Goal: Task Accomplishment & Management: Manage account settings

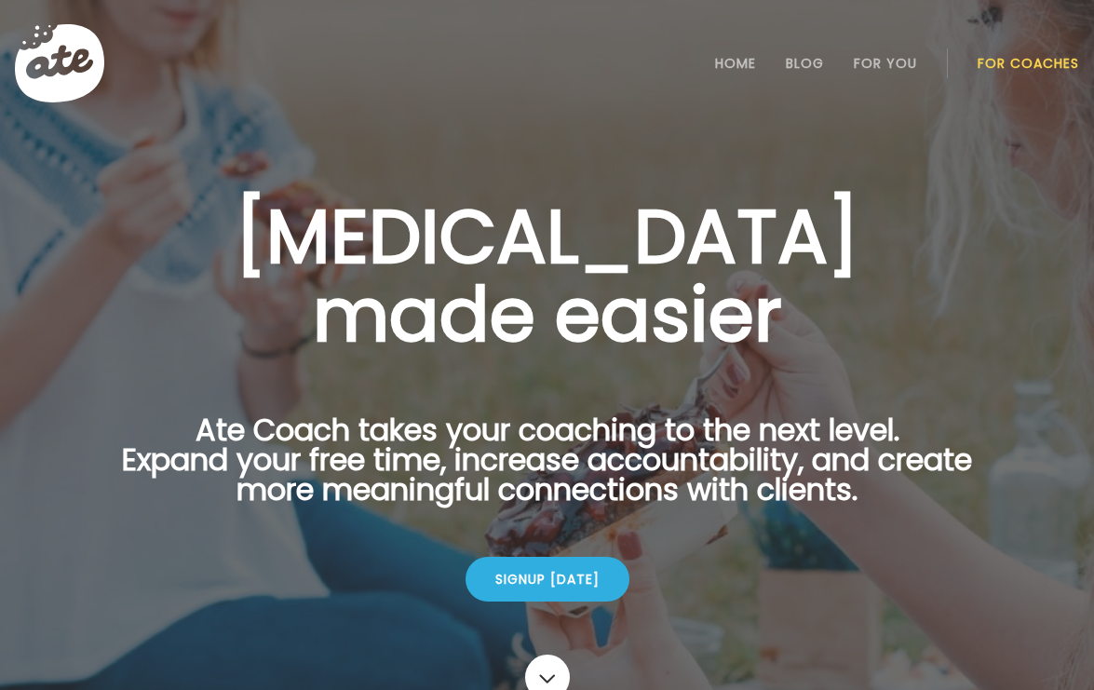
click at [1043, 64] on link "For Coaches" at bounding box center [1027, 63] width 101 height 15
click at [1044, 78] on link "Login" at bounding box center [1029, 63] width 86 height 37
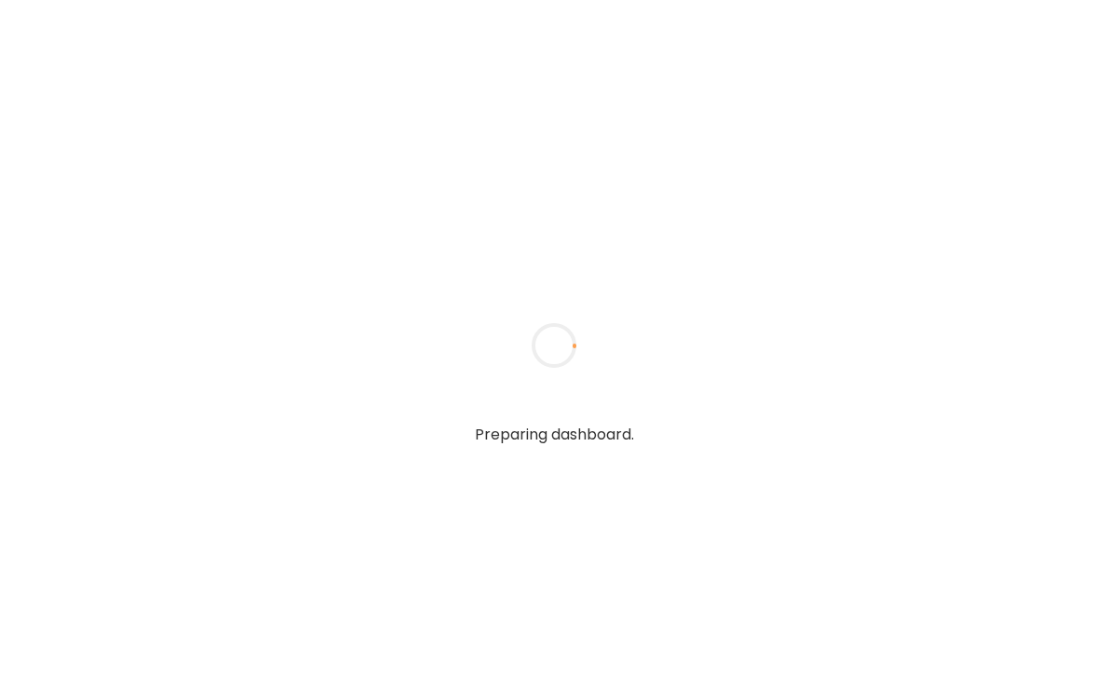
type input "**********"
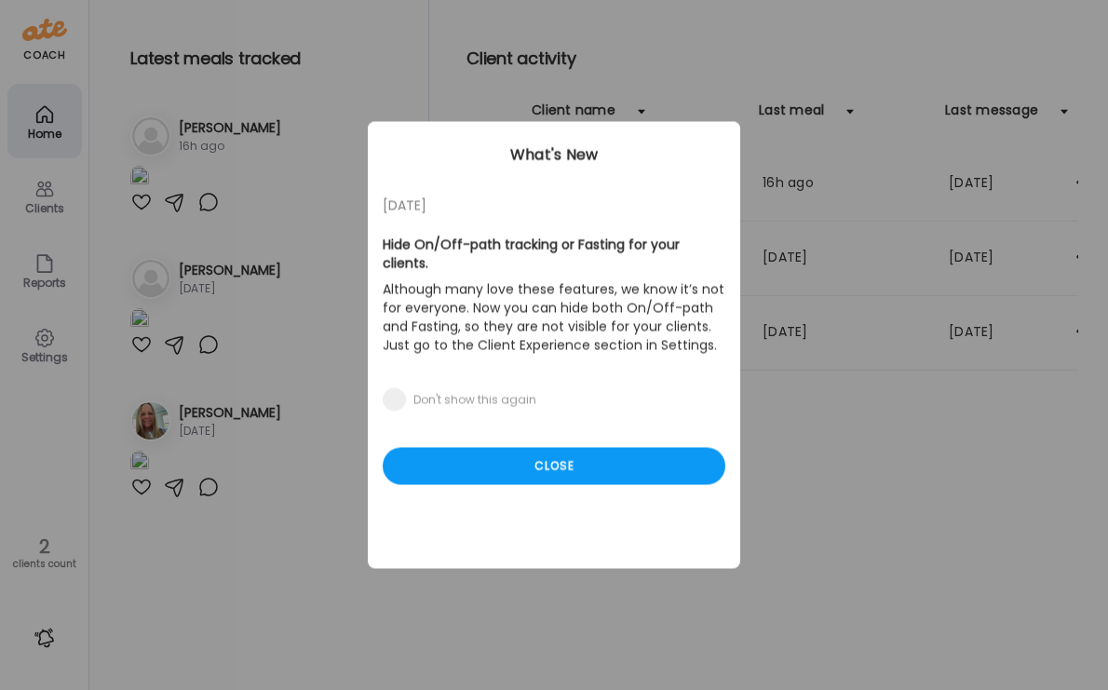
click at [599, 202] on div "[DATE]" at bounding box center [554, 206] width 343 height 22
click at [531, 450] on div "Close" at bounding box center [554, 466] width 343 height 37
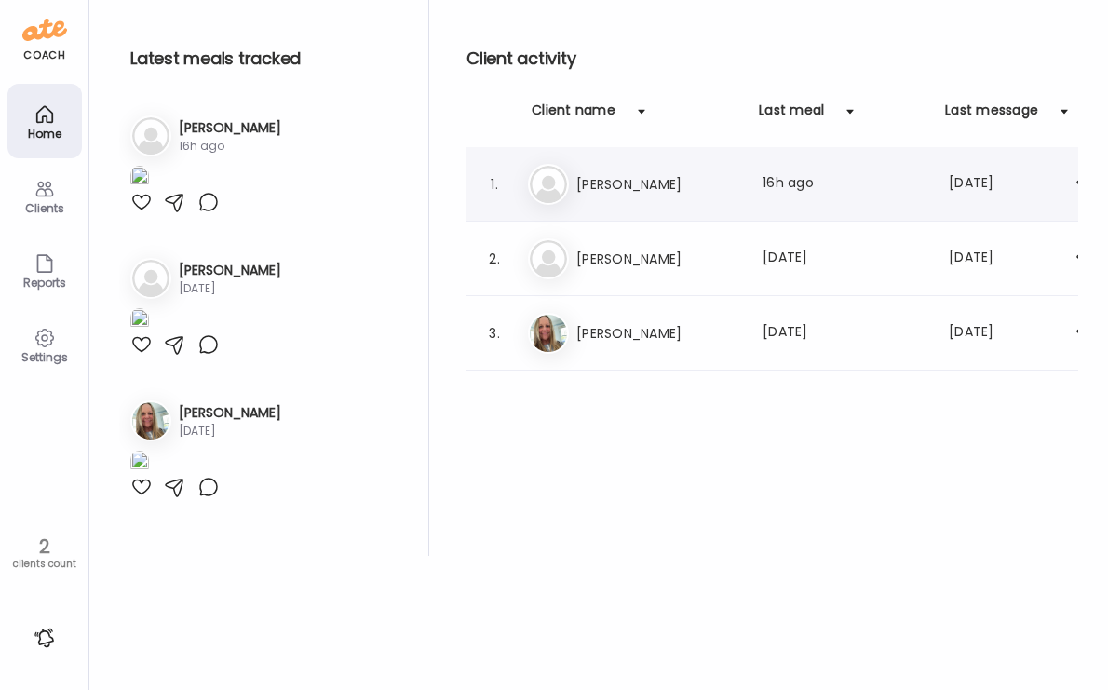
click at [645, 164] on div "Jo [PERSON_NAME] Last meal: 16h ago Last message: [DATE]" at bounding box center [790, 184] width 525 height 41
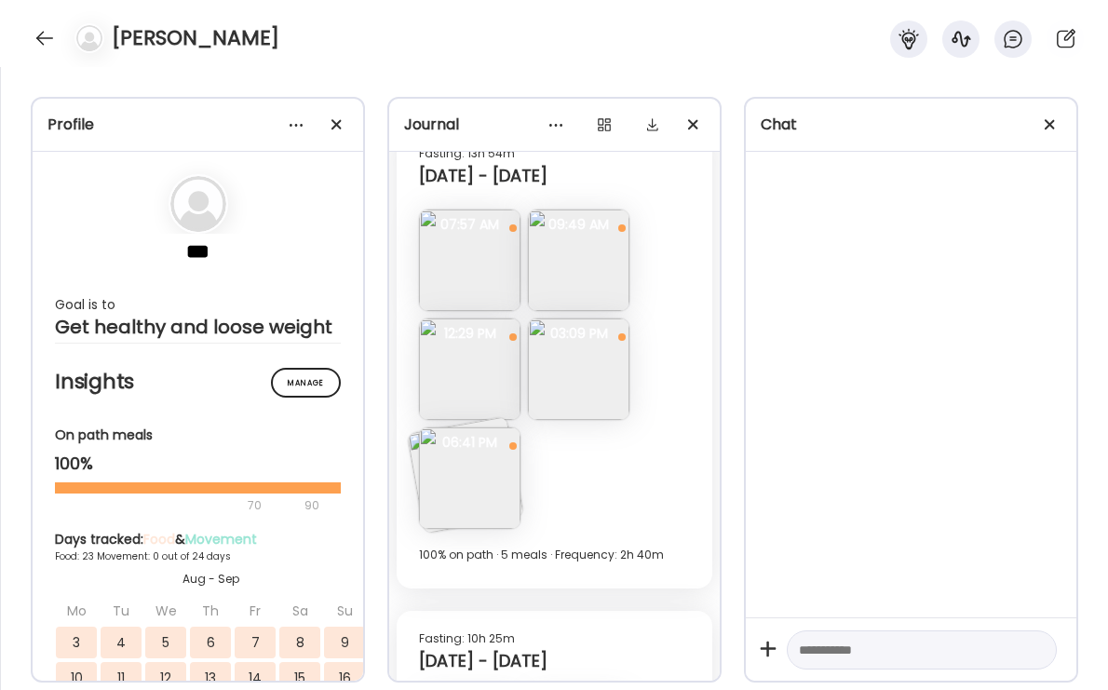
scroll to position [11141, 0]
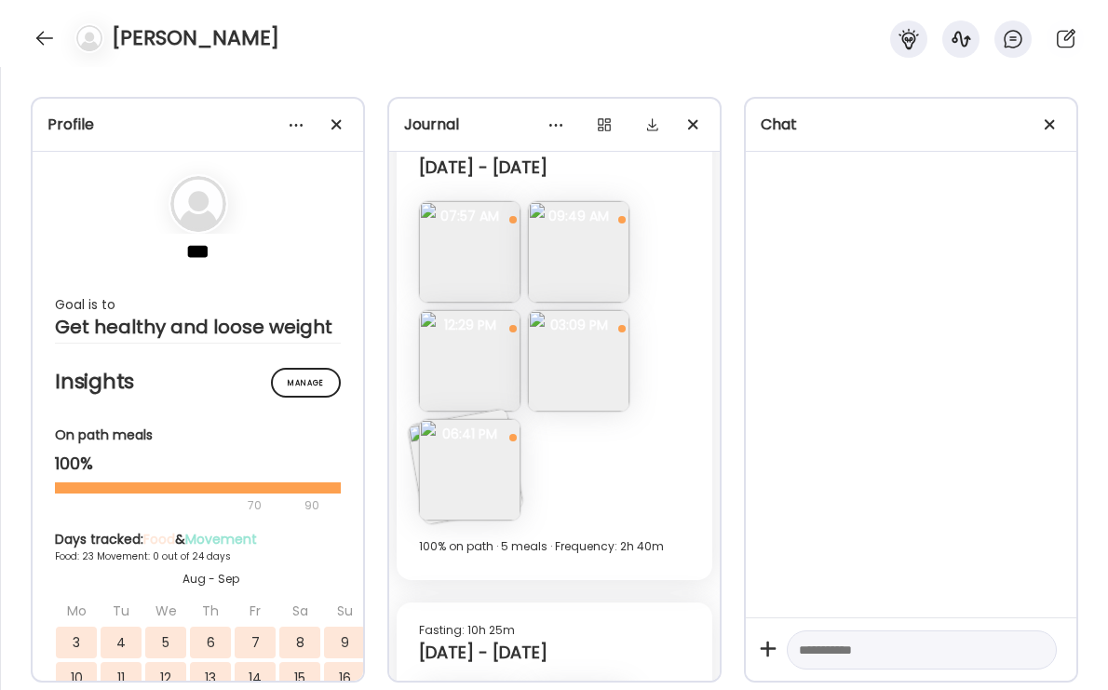
click at [479, 475] on img at bounding box center [469, 469] width 101 height 101
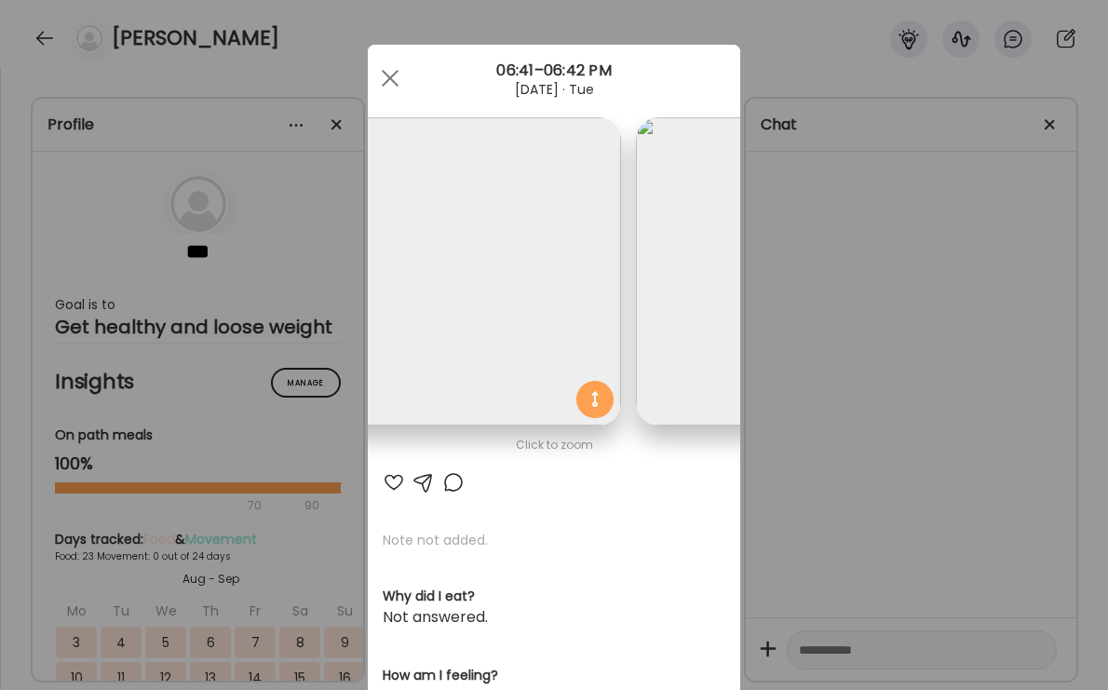
scroll to position [0, 303]
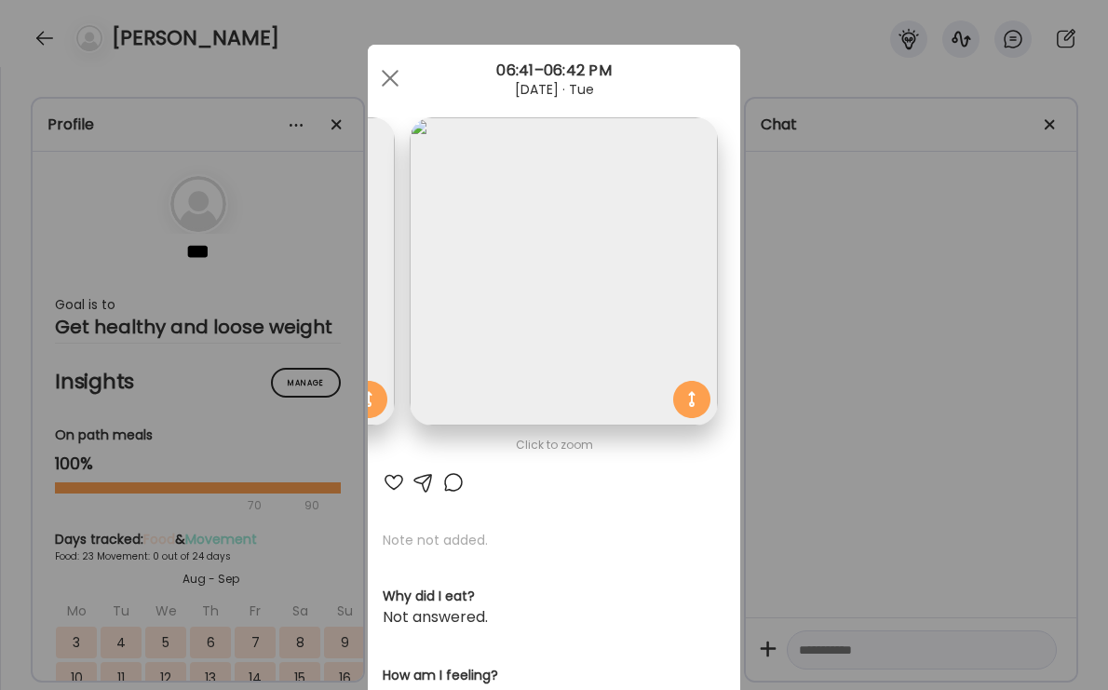
click at [506, 340] on img at bounding box center [564, 271] width 308 height 308
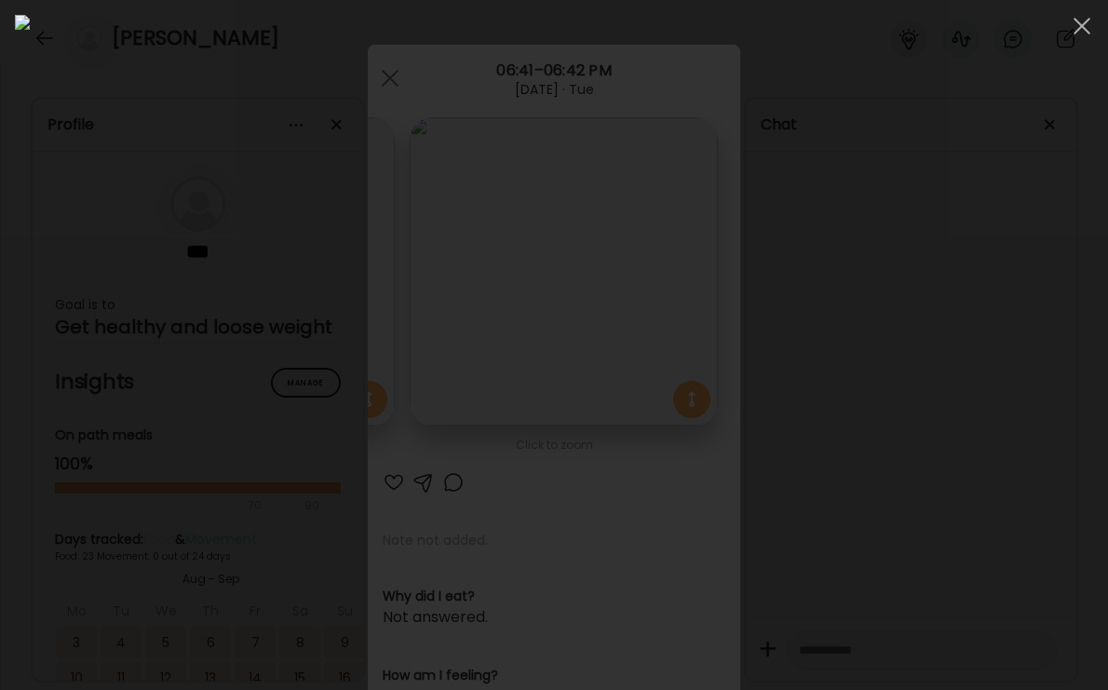
click at [1052, 367] on div at bounding box center [554, 345] width 1078 height 660
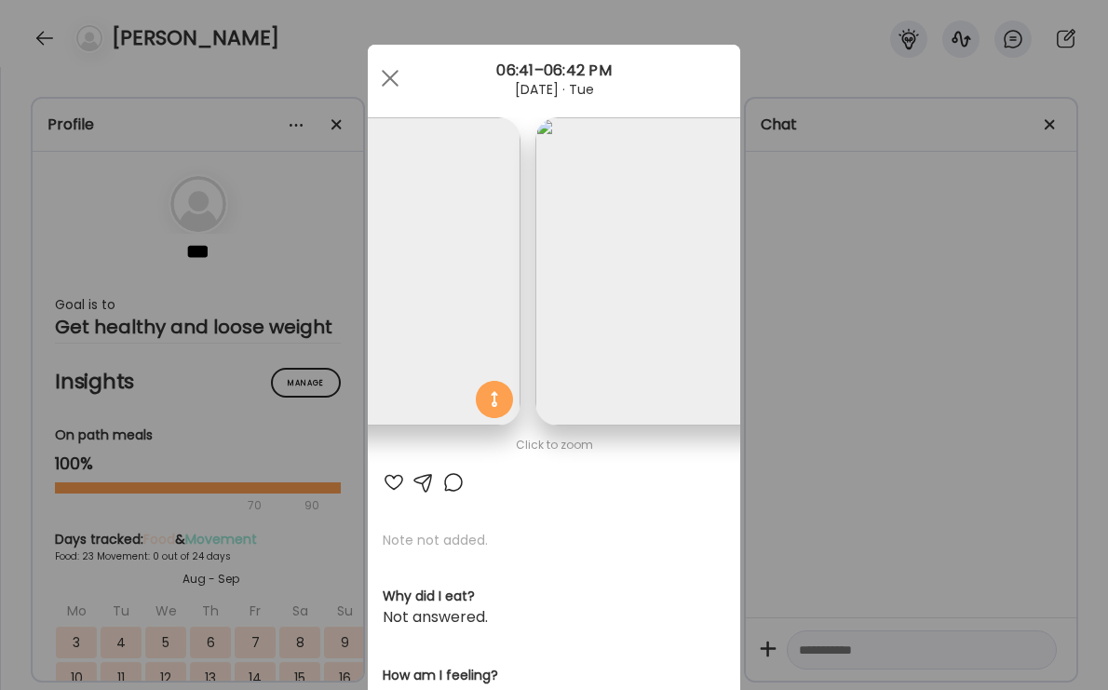
scroll to position [0, 0]
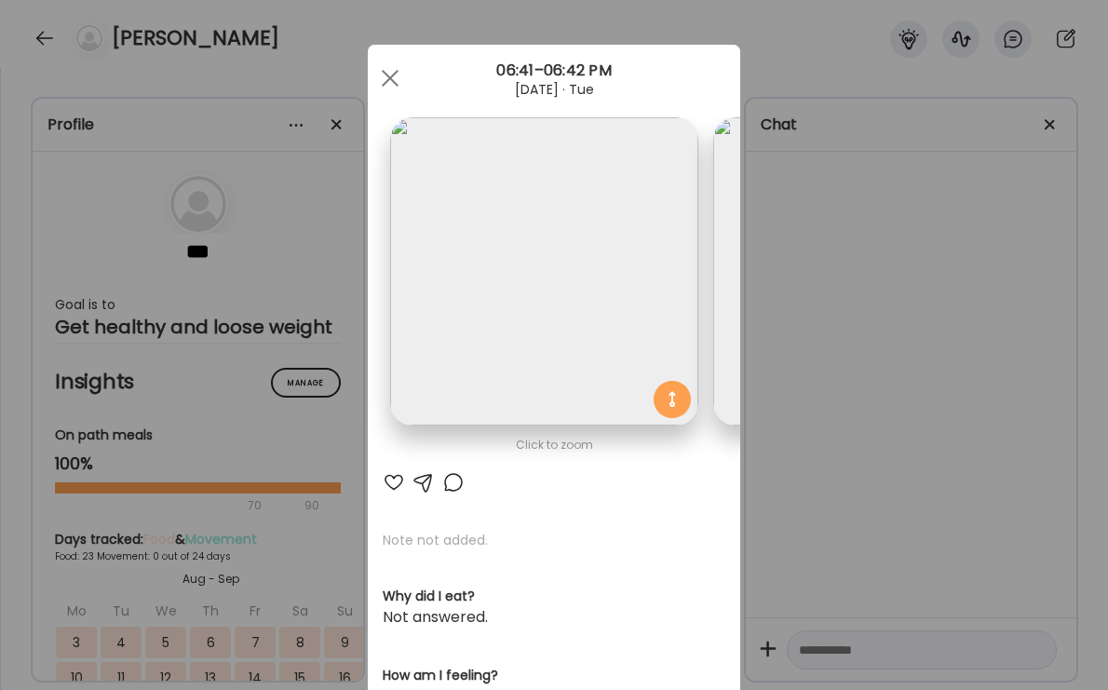
click at [554, 329] on img at bounding box center [544, 271] width 308 height 308
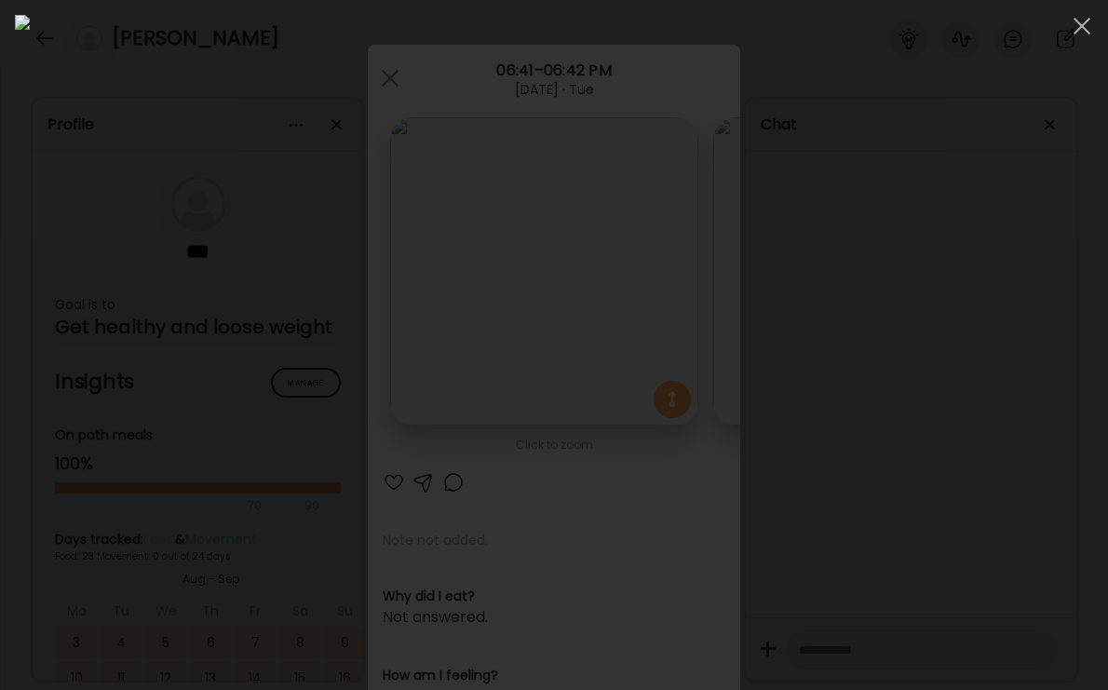
click at [979, 354] on div at bounding box center [554, 345] width 1078 height 660
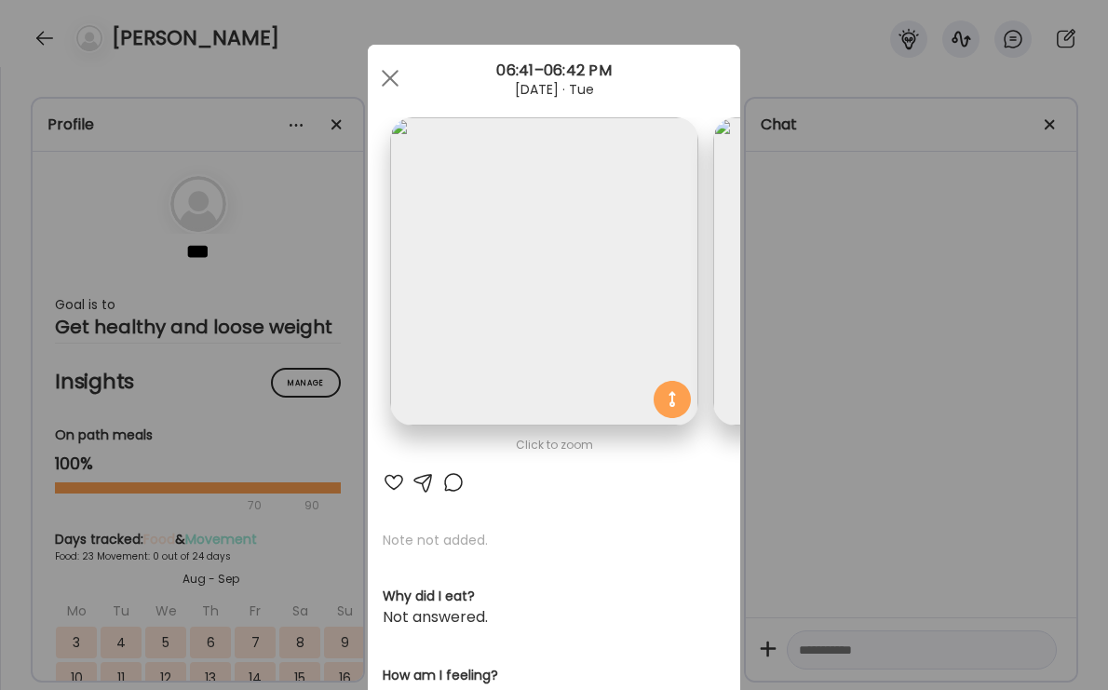
click at [879, 358] on div "Ate Coach Dashboard Wahoo! It’s official Take a moment to set up your Coach Pro…" at bounding box center [554, 345] width 1108 height 690
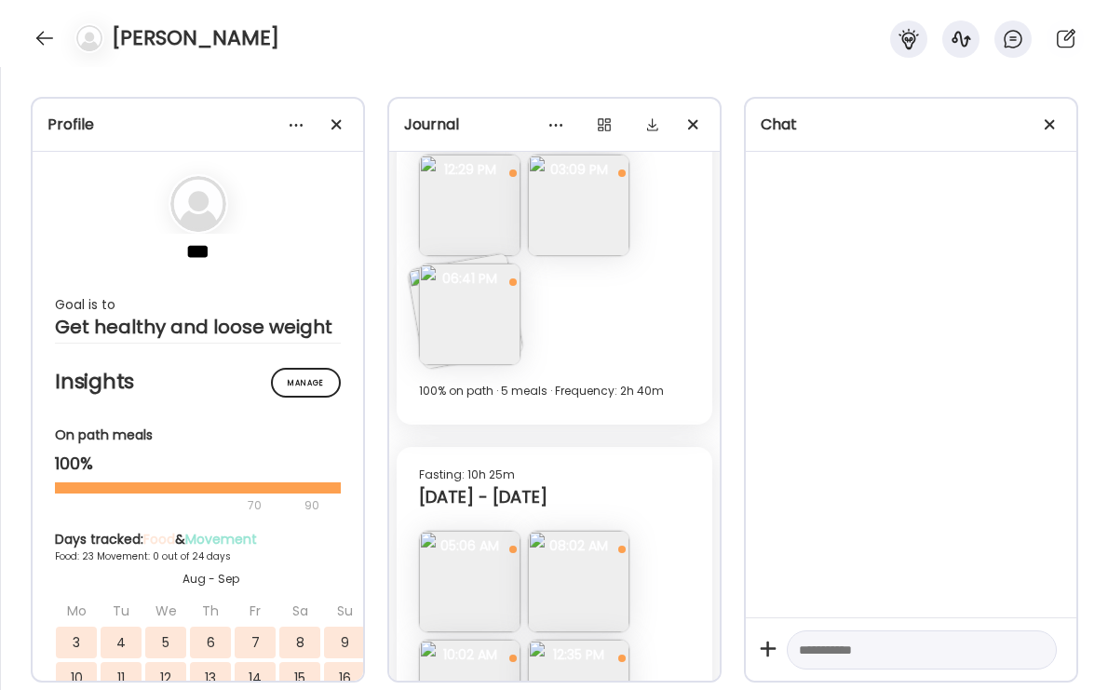
scroll to position [11294, 0]
click at [476, 332] on img at bounding box center [469, 316] width 101 height 101
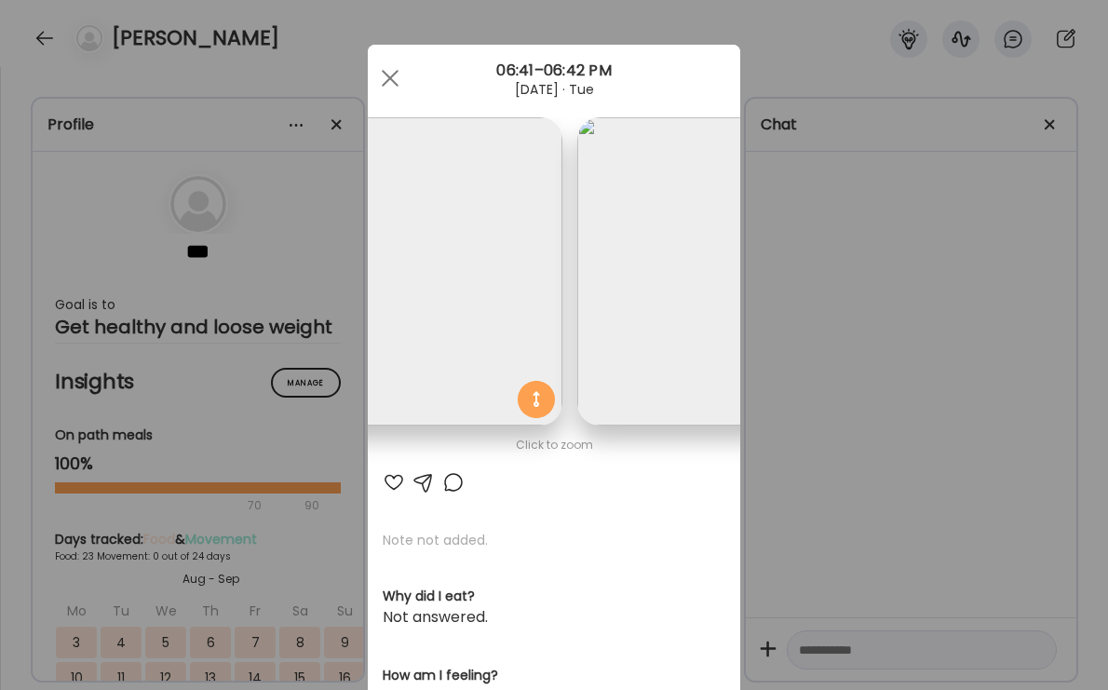
scroll to position [0, 303]
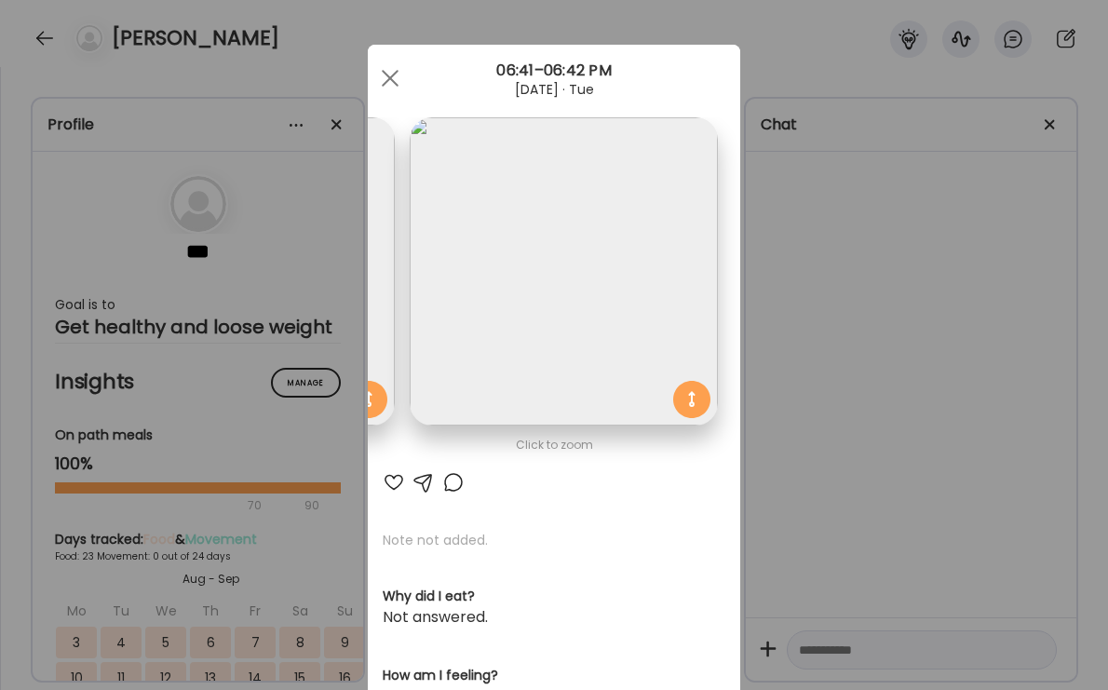
click at [862, 317] on div "Ate Coach Dashboard Wahoo! It’s official Take a moment to set up your Coach Pro…" at bounding box center [554, 345] width 1108 height 690
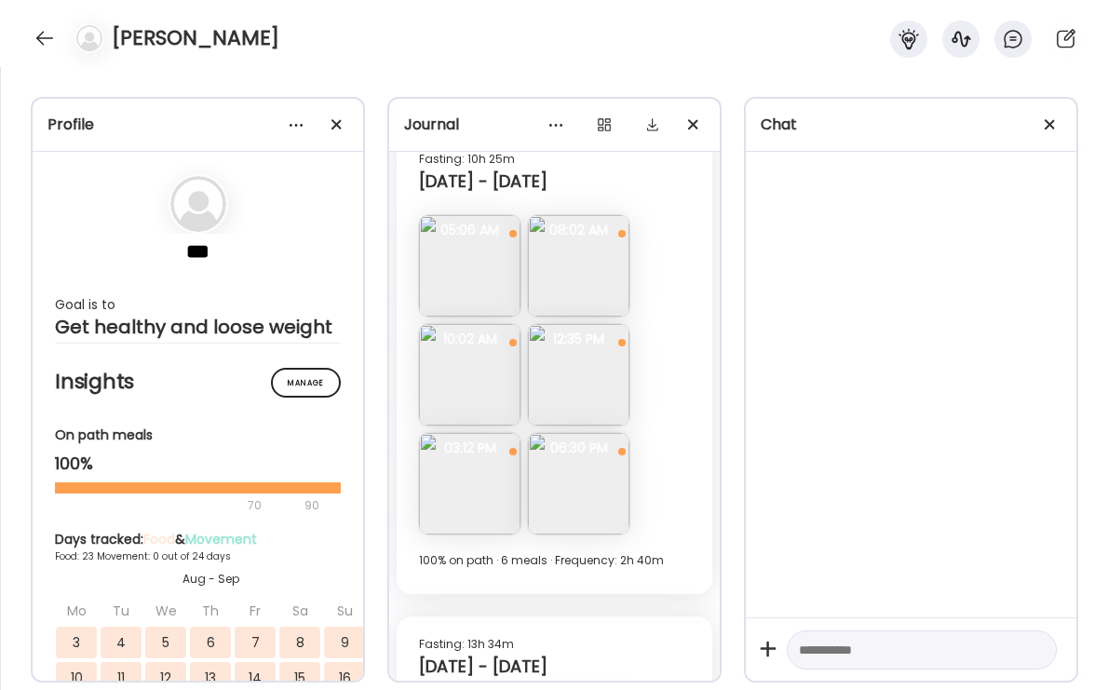
scroll to position [11613, 0]
click at [584, 274] on img at bounding box center [578, 264] width 101 height 101
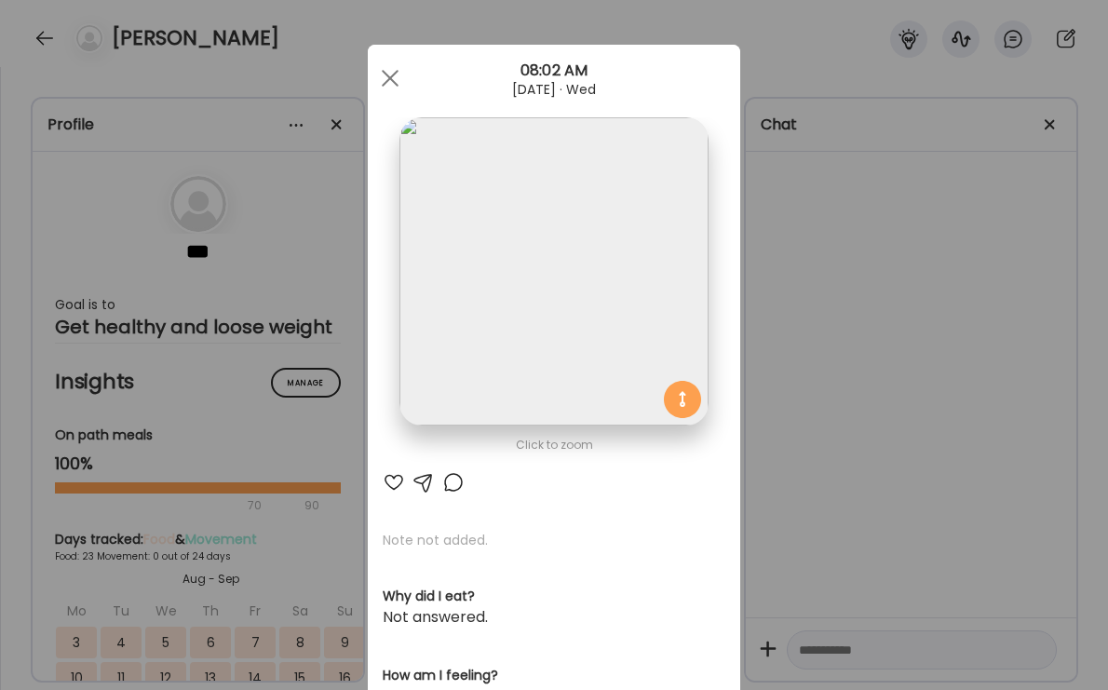
click at [802, 292] on div "Ate Coach Dashboard Wahoo! It’s official Take a moment to set up your Coach Pro…" at bounding box center [554, 345] width 1108 height 690
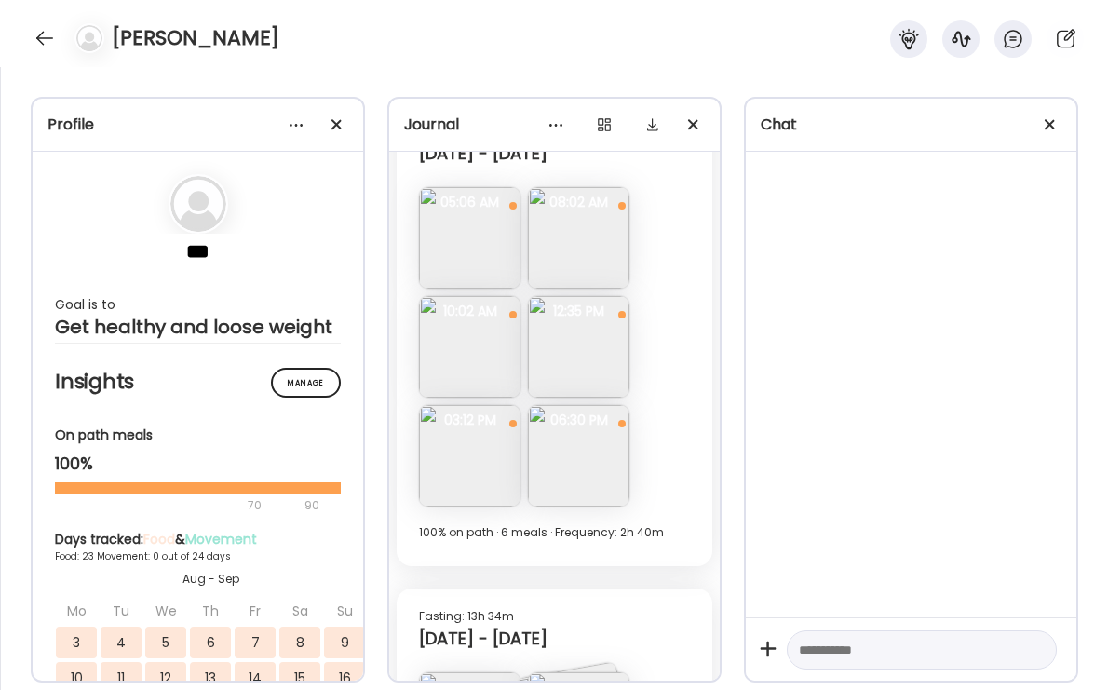
scroll to position [11645, 0]
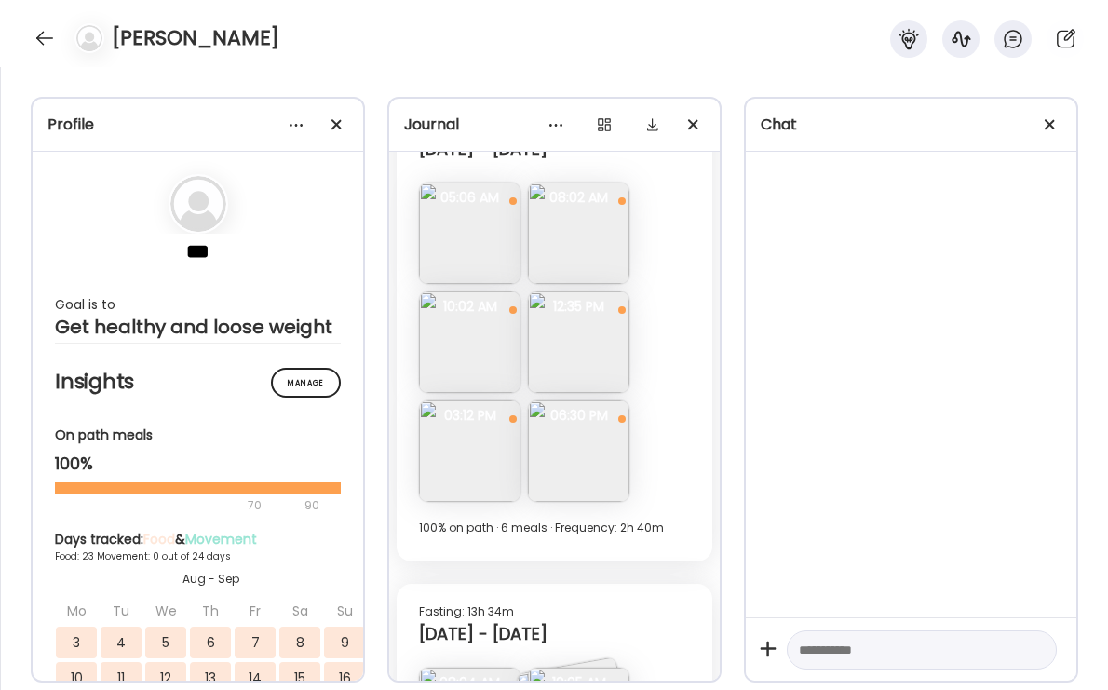
click at [475, 338] on img at bounding box center [469, 341] width 101 height 101
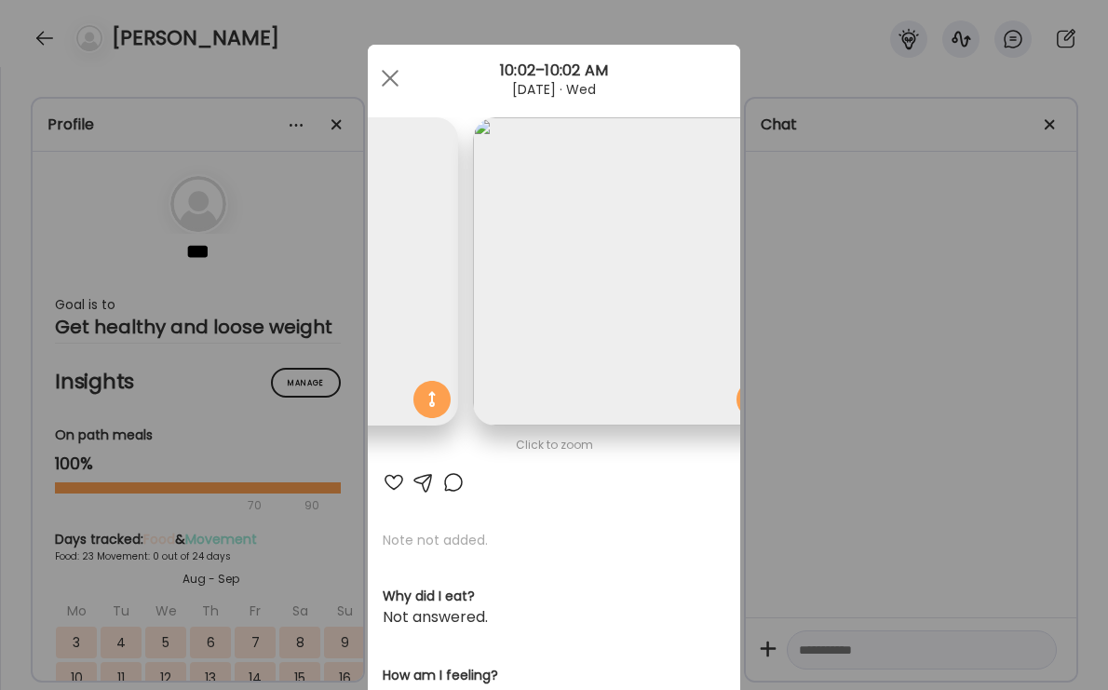
scroll to position [0, 303]
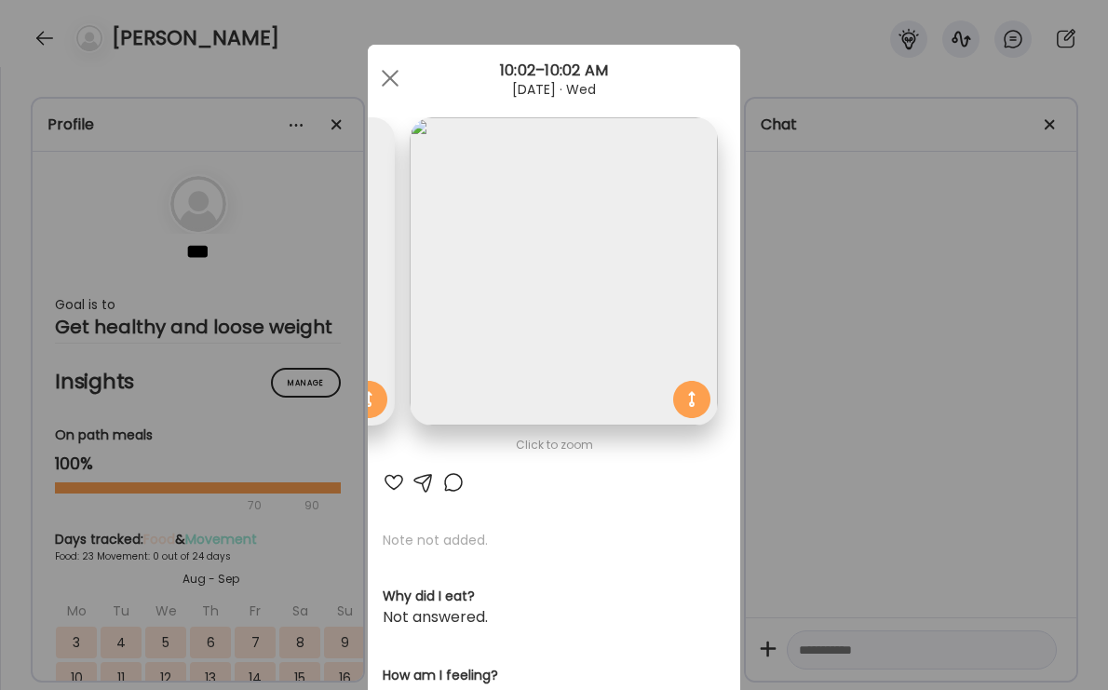
click at [867, 296] on div "Ate Coach Dashboard Wahoo! It’s official Take a moment to set up your Coach Pro…" at bounding box center [554, 345] width 1108 height 690
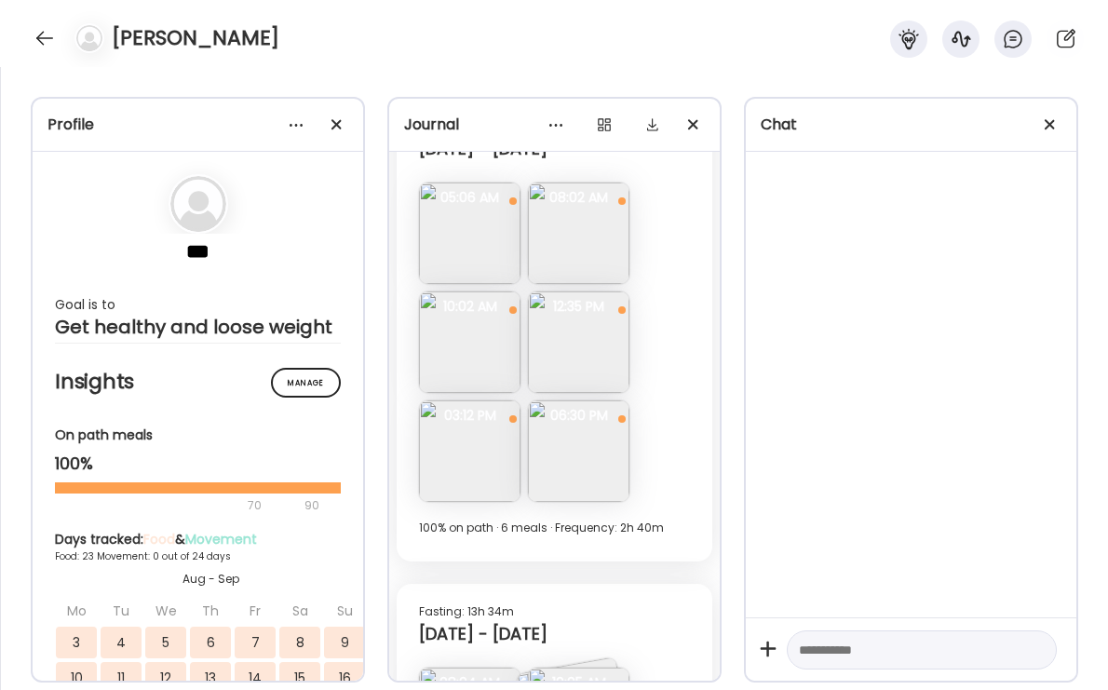
click at [566, 451] on img at bounding box center [578, 450] width 101 height 101
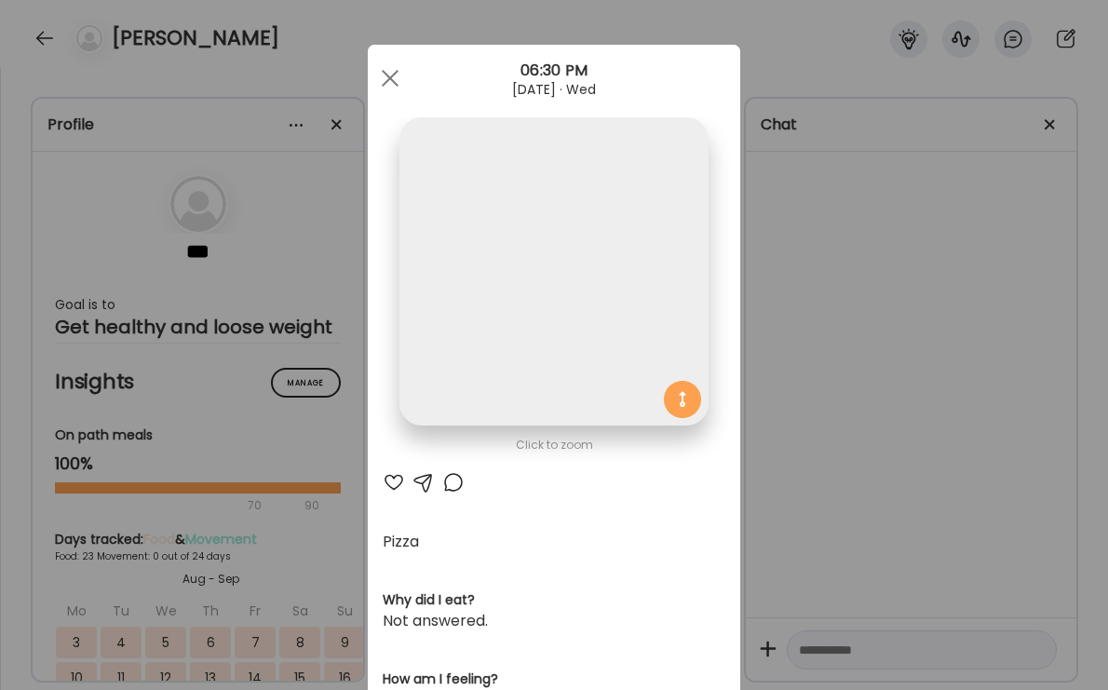
scroll to position [0, 0]
click at [827, 395] on div "Ate Coach Dashboard Wahoo! It’s official Take a moment to set up your Coach Pro…" at bounding box center [554, 345] width 1108 height 690
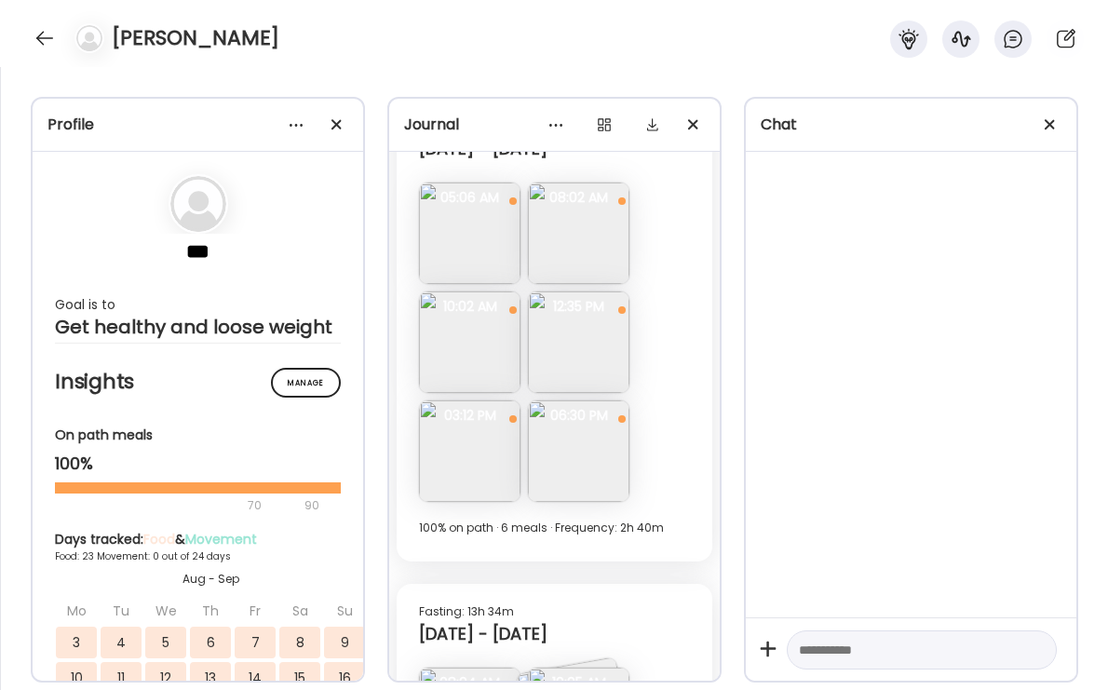
click at [455, 464] on img at bounding box center [469, 450] width 101 height 101
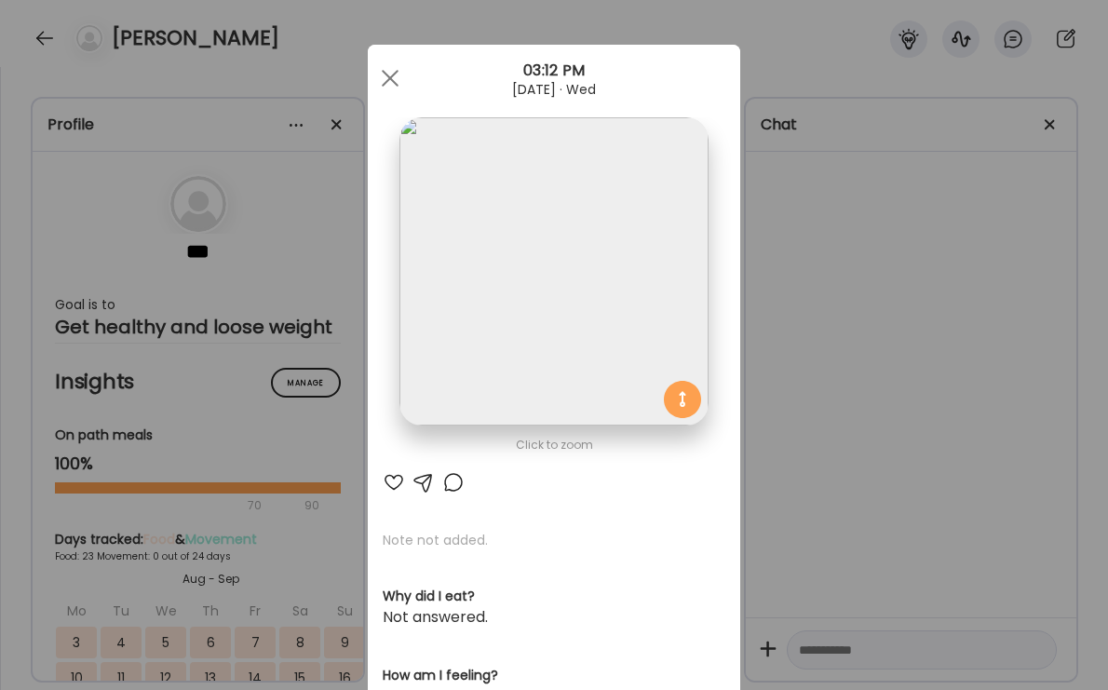
click at [564, 316] on img at bounding box center [553, 271] width 308 height 308
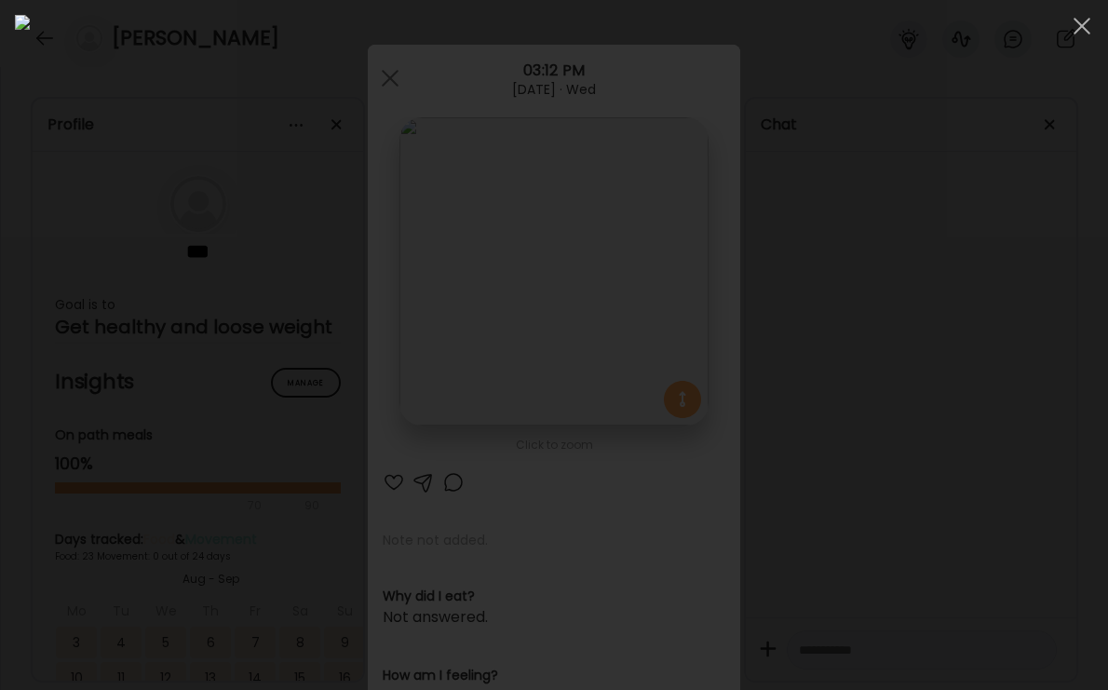
click at [902, 329] on div at bounding box center [554, 345] width 1078 height 660
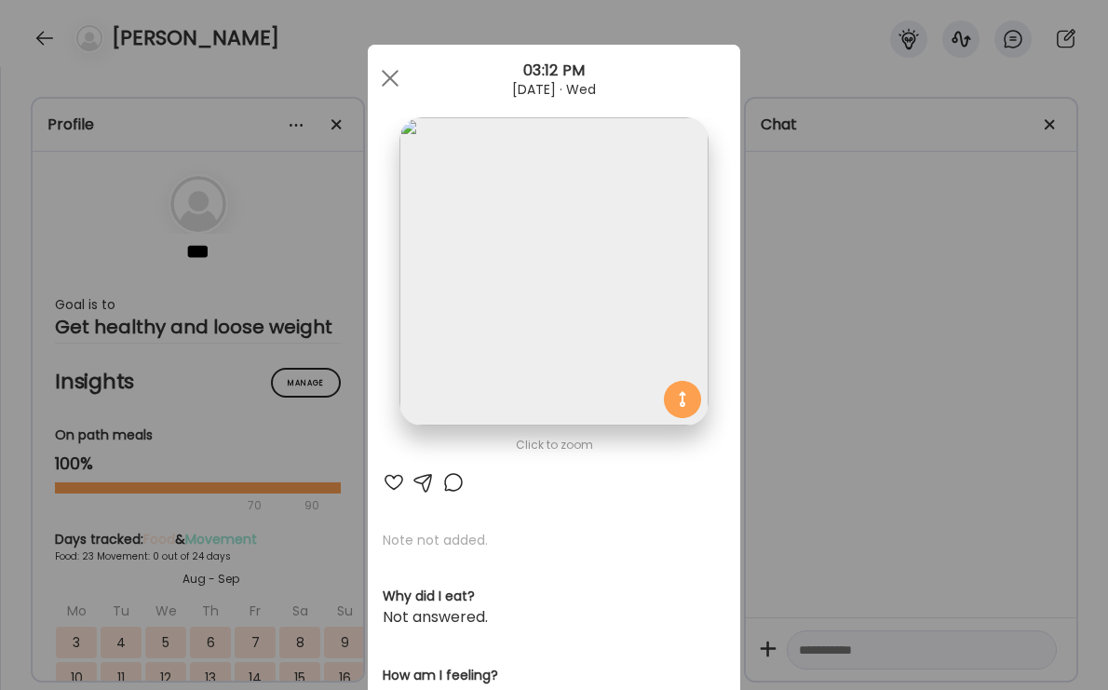
click at [830, 366] on div "Ate Coach Dashboard Wahoo! It’s official Take a moment to set up your Coach Pro…" at bounding box center [554, 345] width 1108 height 690
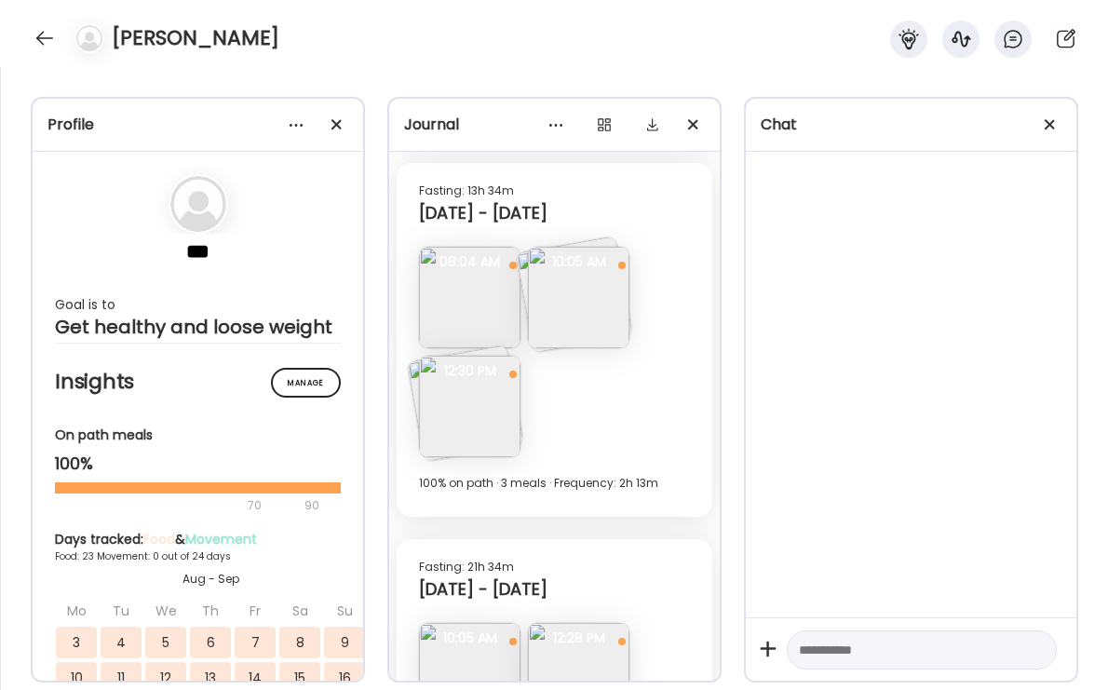
scroll to position [12069, 0]
click at [583, 317] on img at bounding box center [578, 294] width 101 height 101
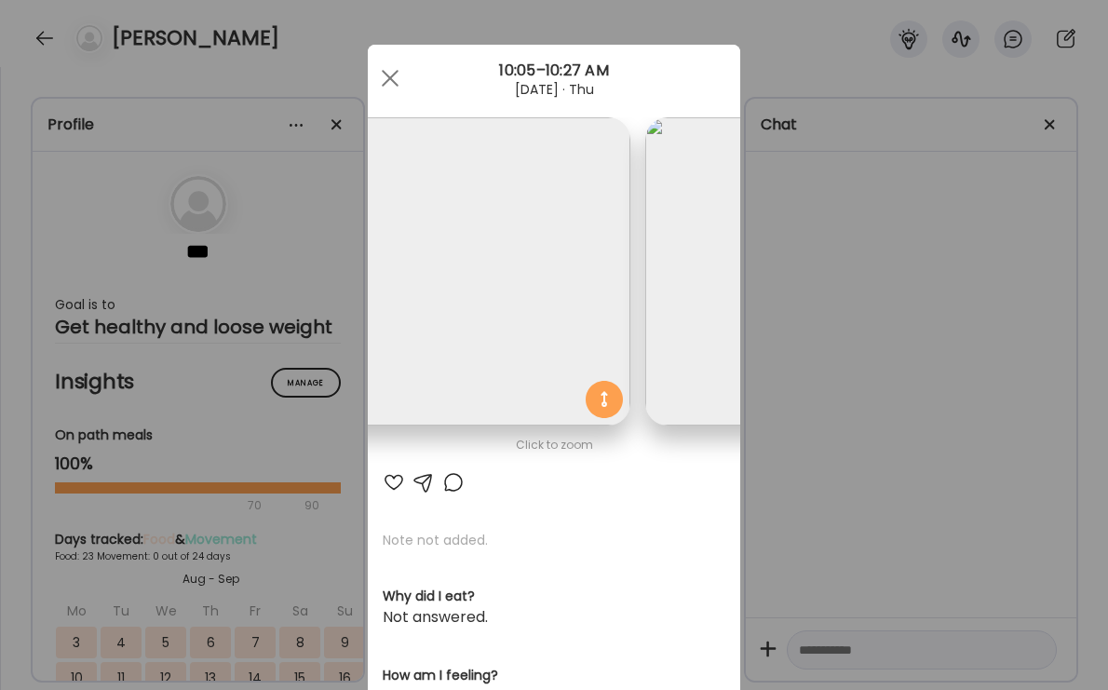
scroll to position [0, 0]
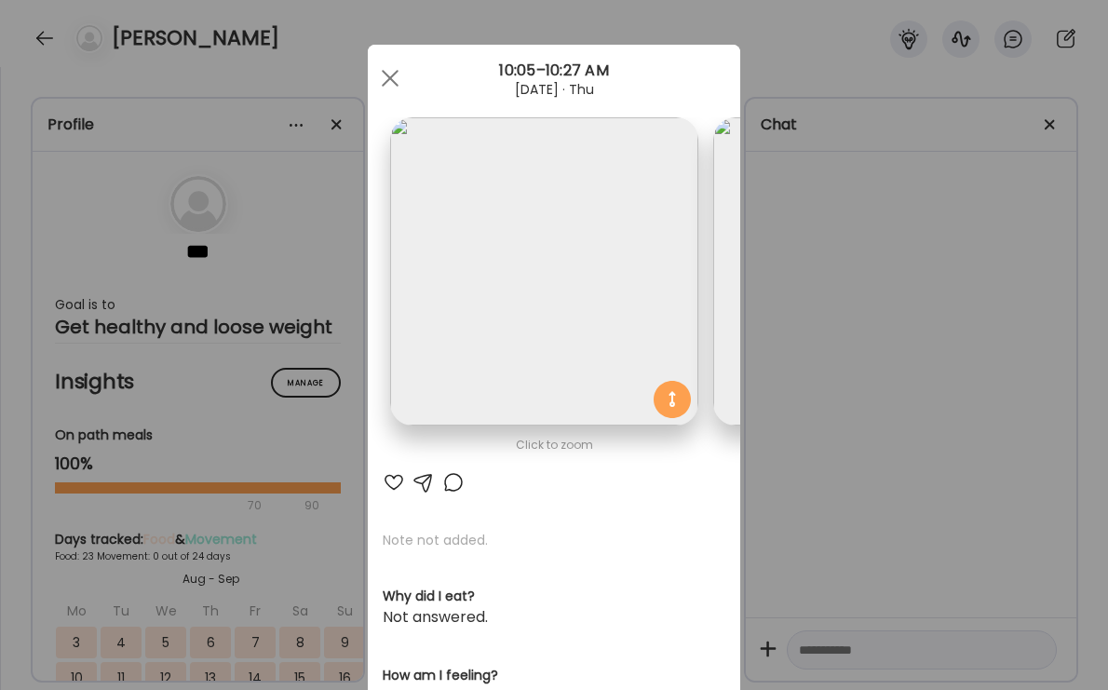
click at [856, 298] on div "Ate Coach Dashboard Wahoo! It’s official Take a moment to set up your Coach Pro…" at bounding box center [554, 345] width 1108 height 690
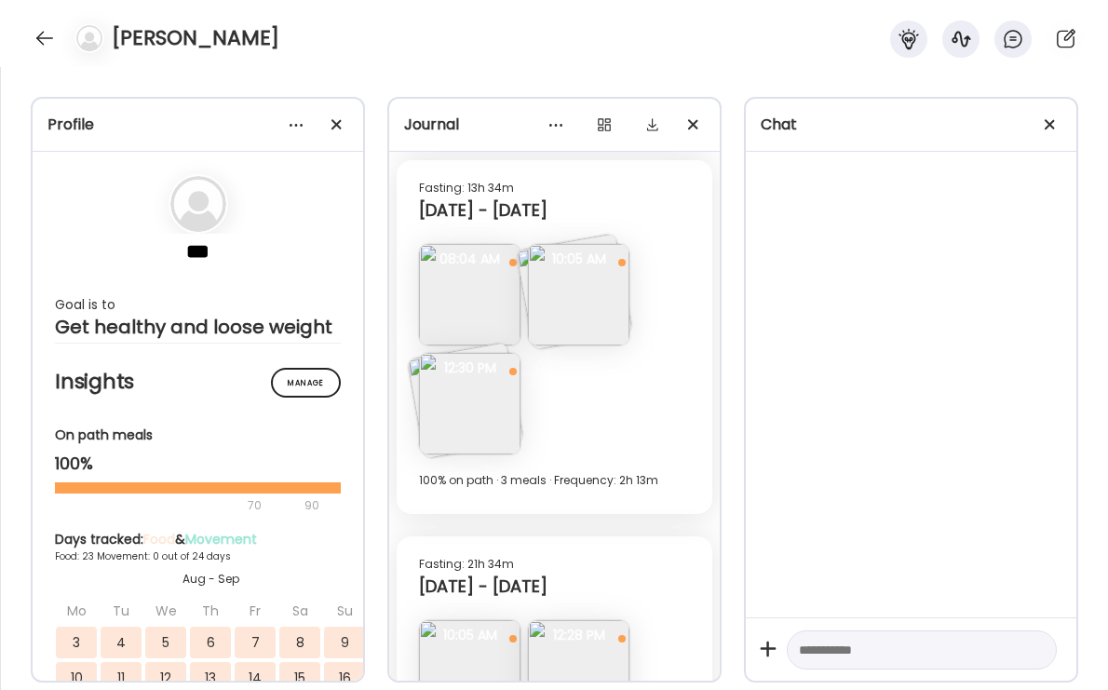
click at [482, 413] on img at bounding box center [469, 403] width 101 height 101
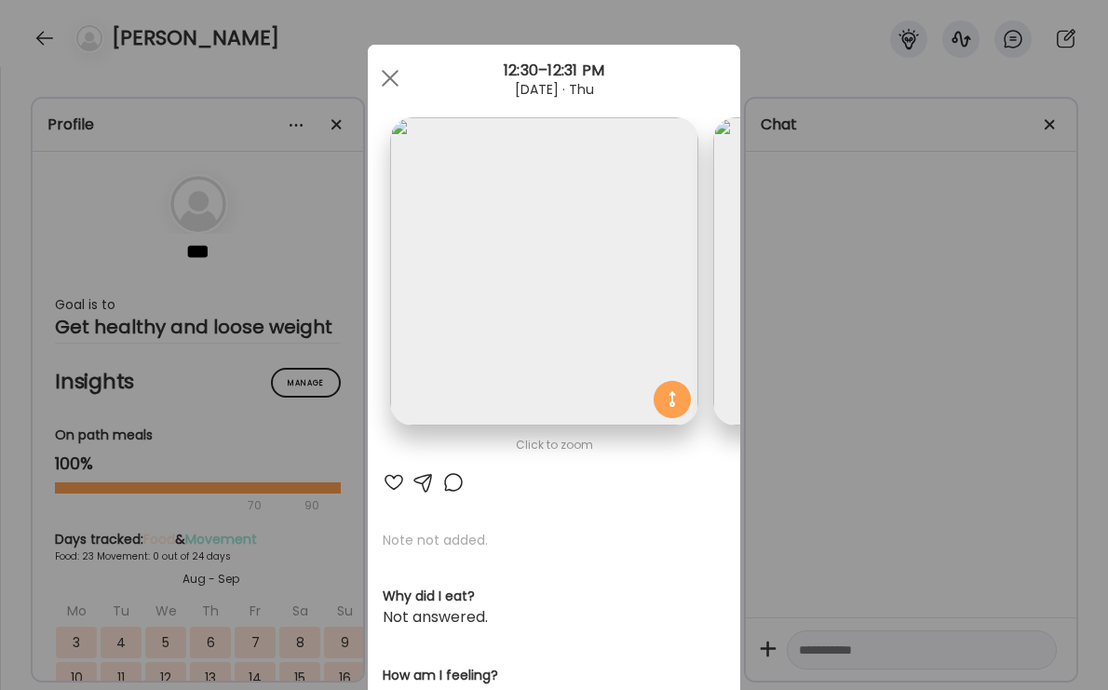
drag, startPoint x: 908, startPoint y: 369, endPoint x: 891, endPoint y: 368, distance: 16.8
click at [908, 369] on div "Ate Coach Dashboard Wahoo! It’s official Take a moment to set up your Coach Pro…" at bounding box center [554, 345] width 1108 height 690
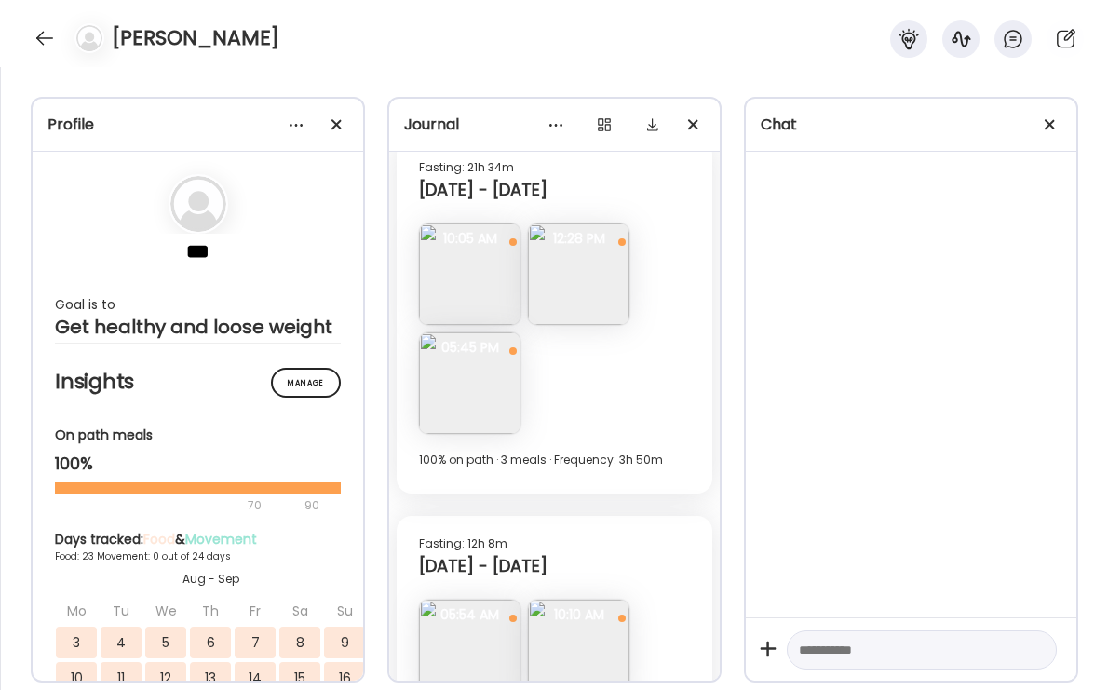
scroll to position [12525, 0]
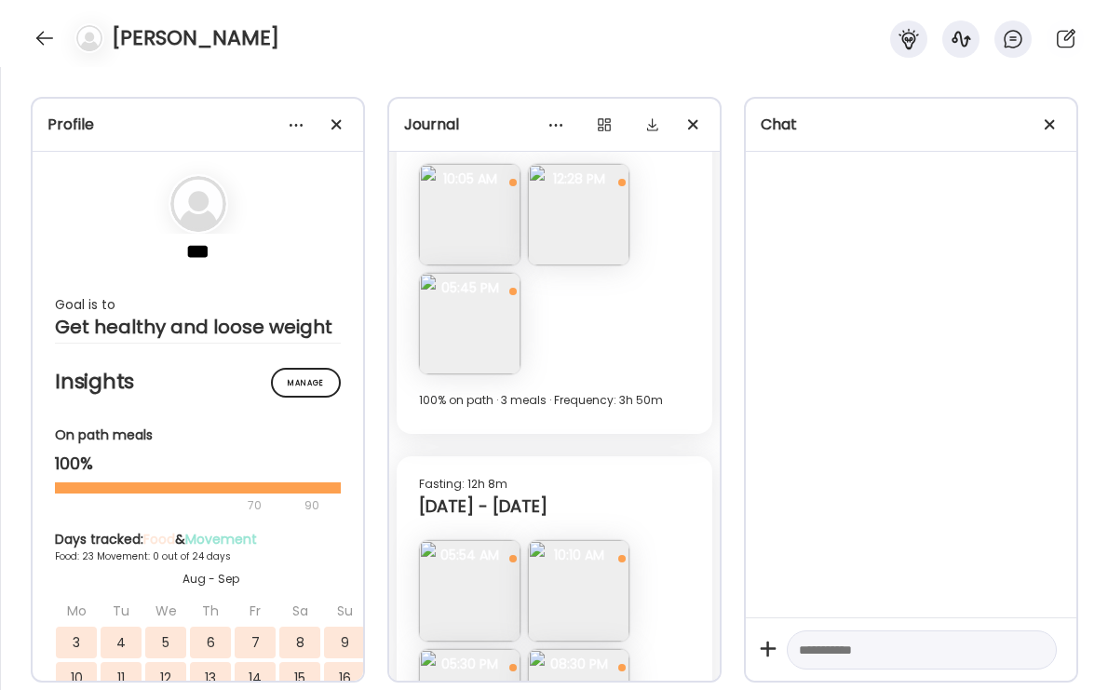
click at [455, 229] on img at bounding box center [469, 214] width 101 height 101
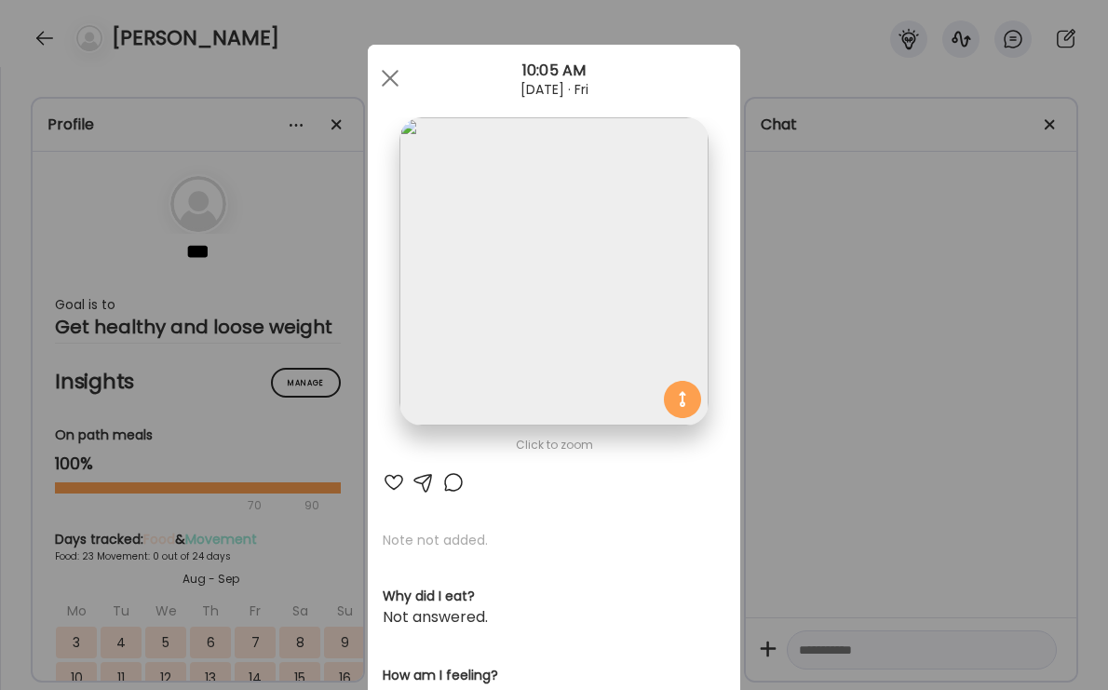
drag, startPoint x: 854, startPoint y: 267, endPoint x: 713, endPoint y: 262, distance: 140.7
click at [854, 267] on div "Ate Coach Dashboard Wahoo! It’s official Take a moment to set up your Coach Pro…" at bounding box center [554, 345] width 1108 height 690
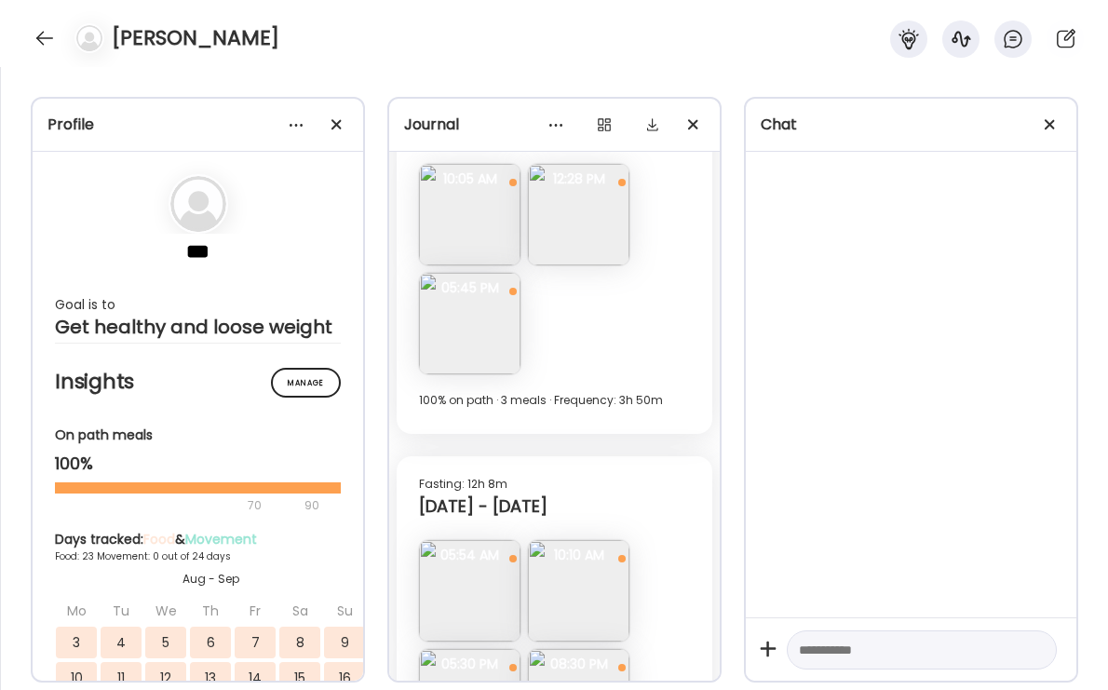
click at [589, 240] on img at bounding box center [578, 214] width 101 height 101
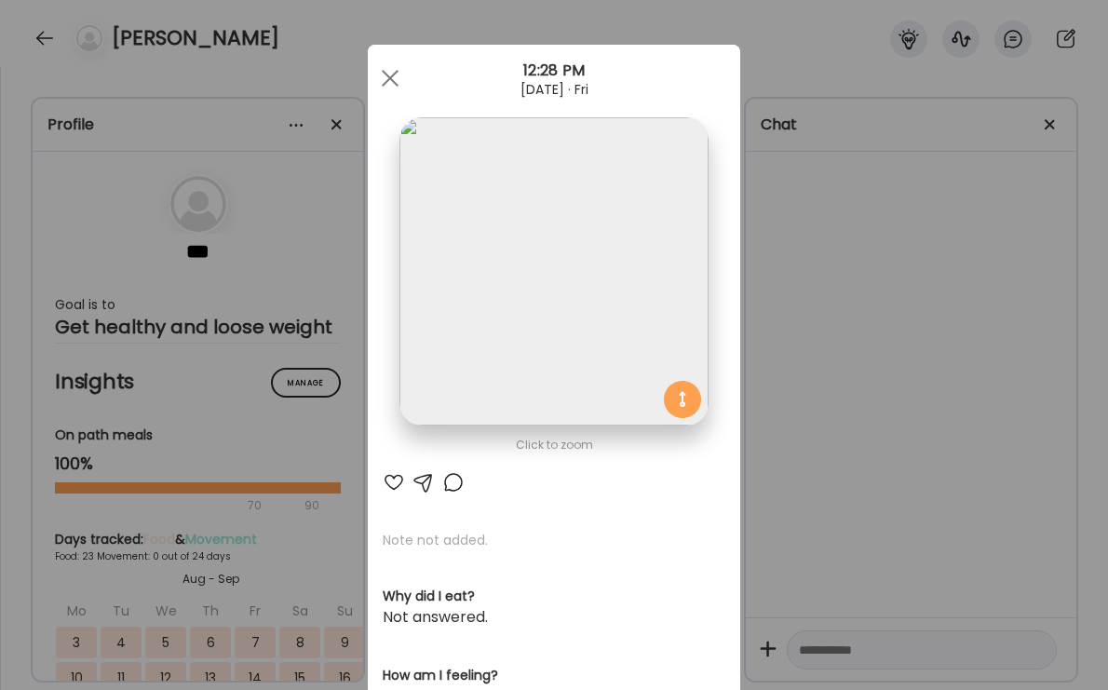
drag, startPoint x: 844, startPoint y: 270, endPoint x: 640, endPoint y: 307, distance: 207.2
click at [842, 271] on div "Ate Coach Dashboard Wahoo! It’s official Take a moment to set up your Coach Pro…" at bounding box center [554, 345] width 1108 height 690
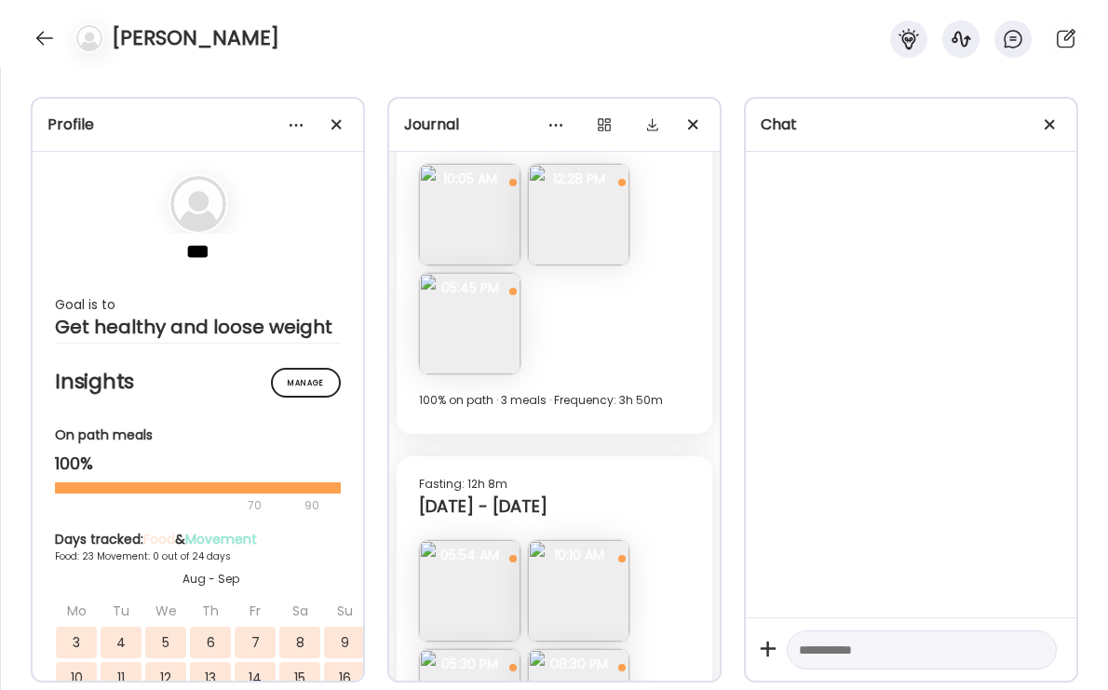
click at [492, 342] on img at bounding box center [469, 323] width 101 height 101
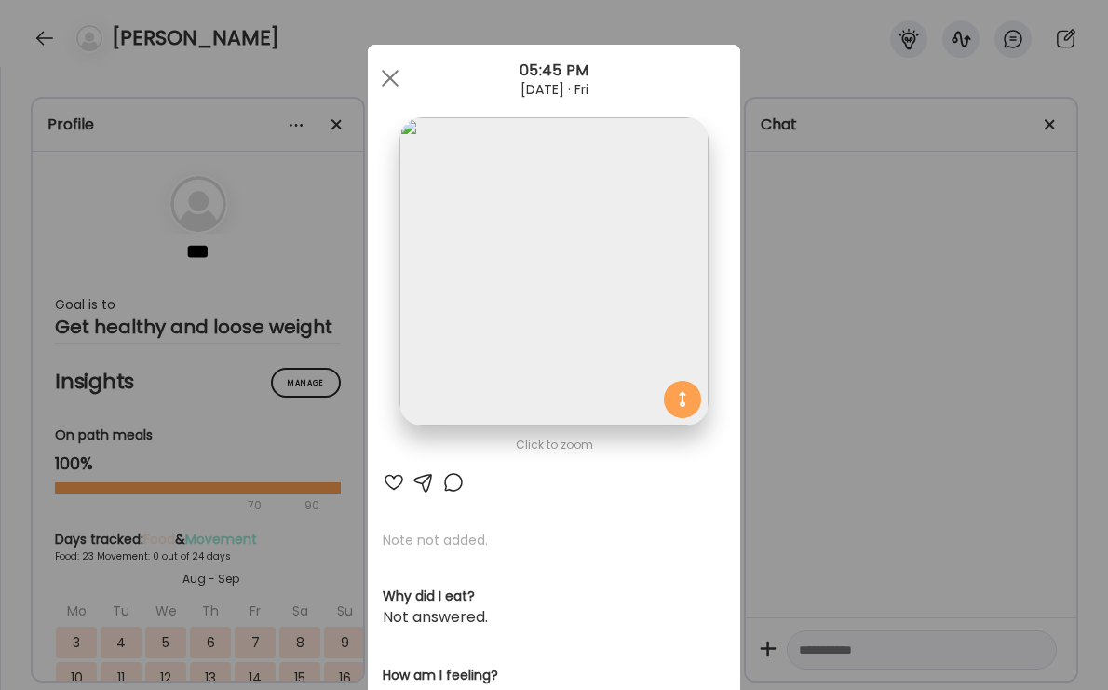
click at [492, 342] on img at bounding box center [553, 271] width 308 height 308
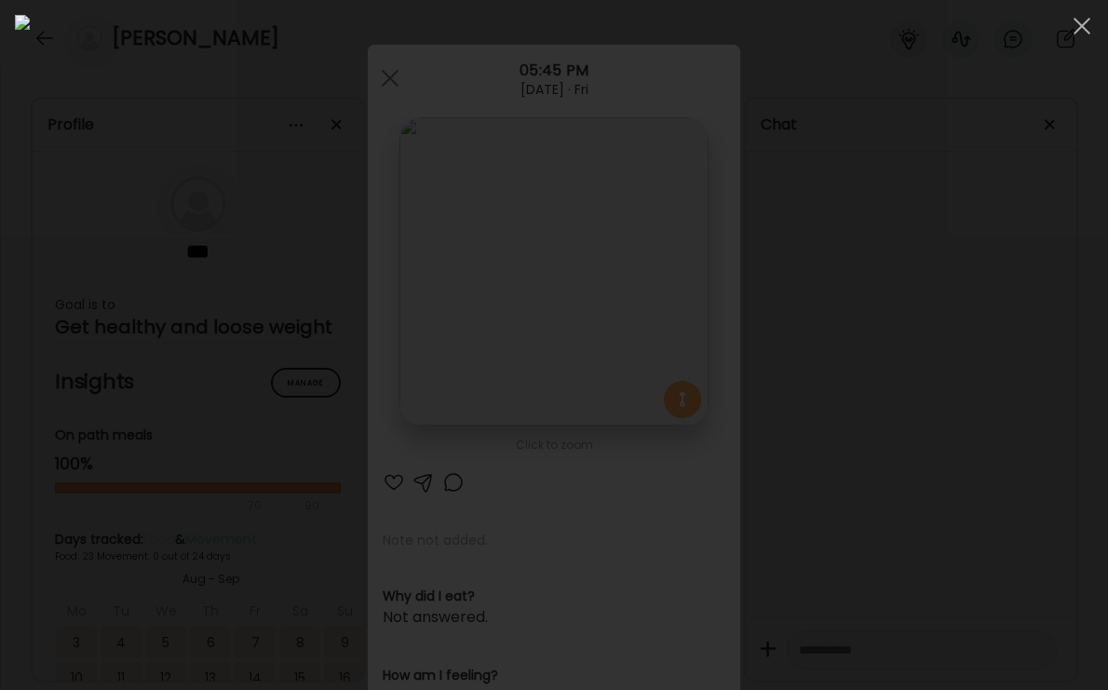
click at [989, 339] on div at bounding box center [554, 345] width 1078 height 660
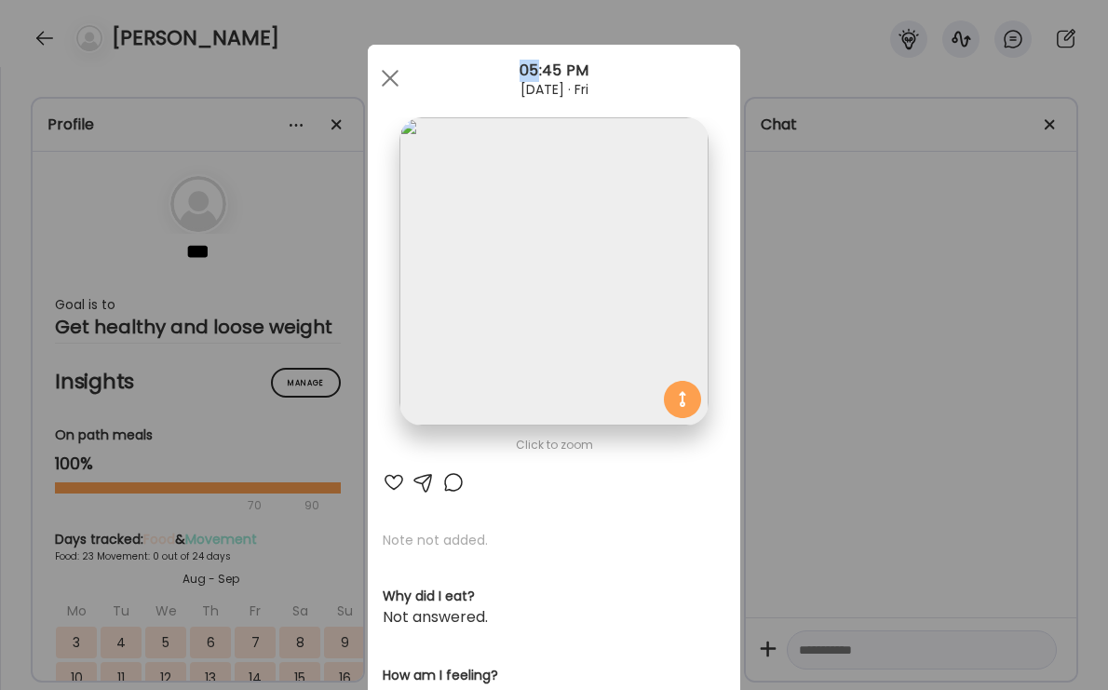
click at [989, 339] on div "Ate Coach Dashboard Wahoo! It’s official Take a moment to set up your Coach Pro…" at bounding box center [554, 345] width 1108 height 690
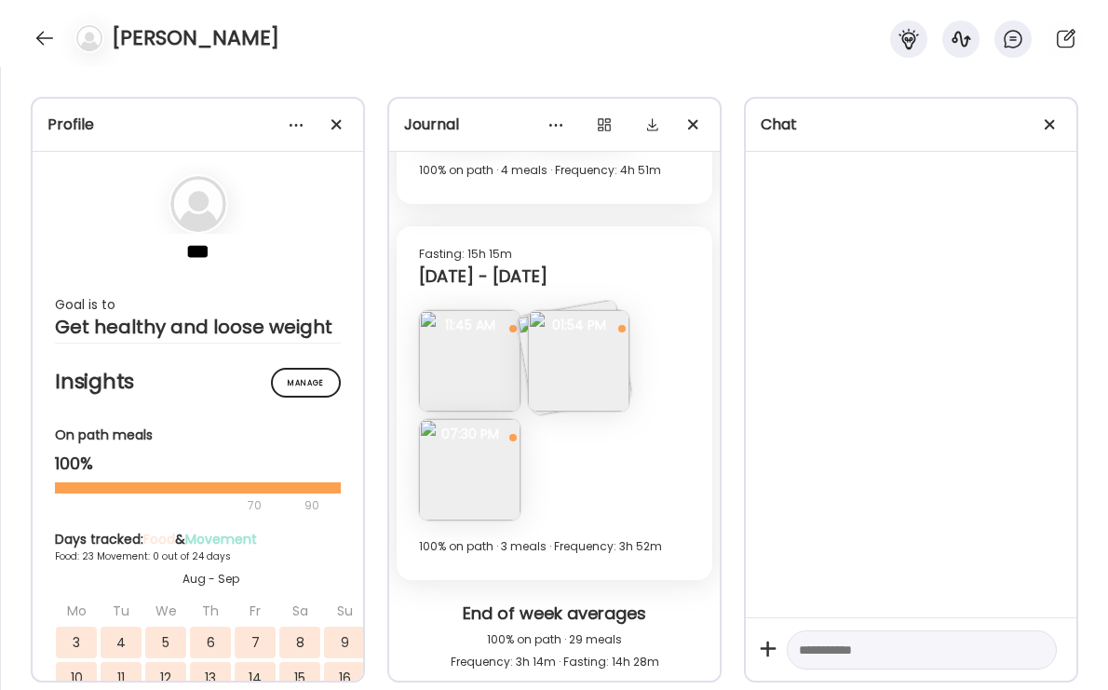
scroll to position [13163, 0]
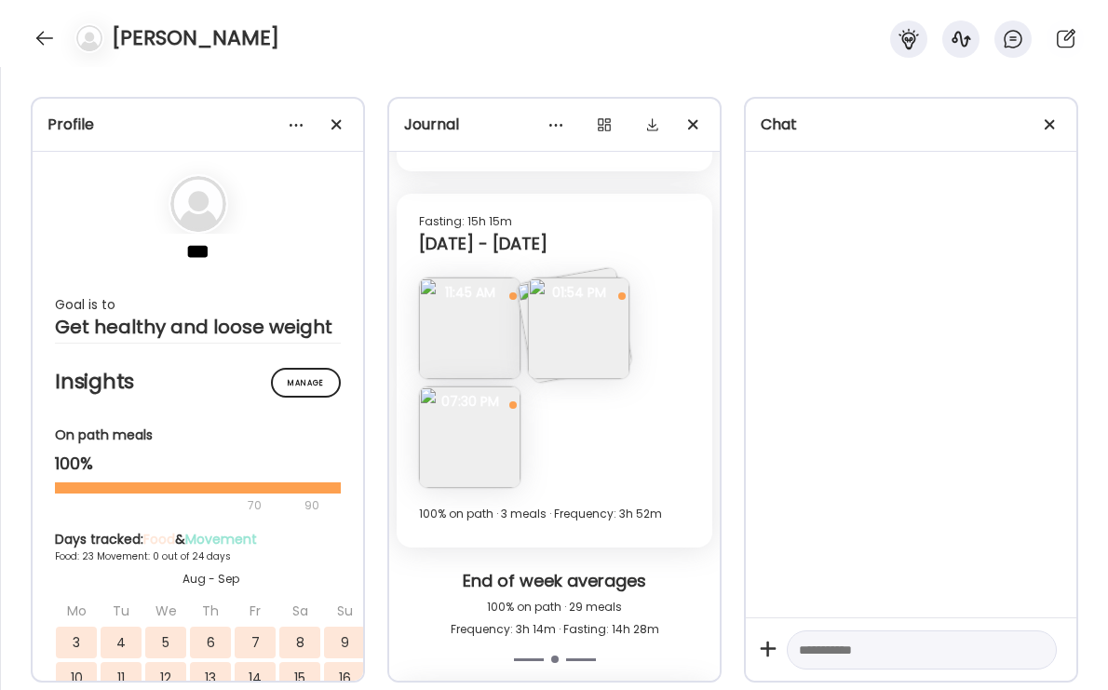
click at [565, 343] on img at bounding box center [578, 327] width 101 height 101
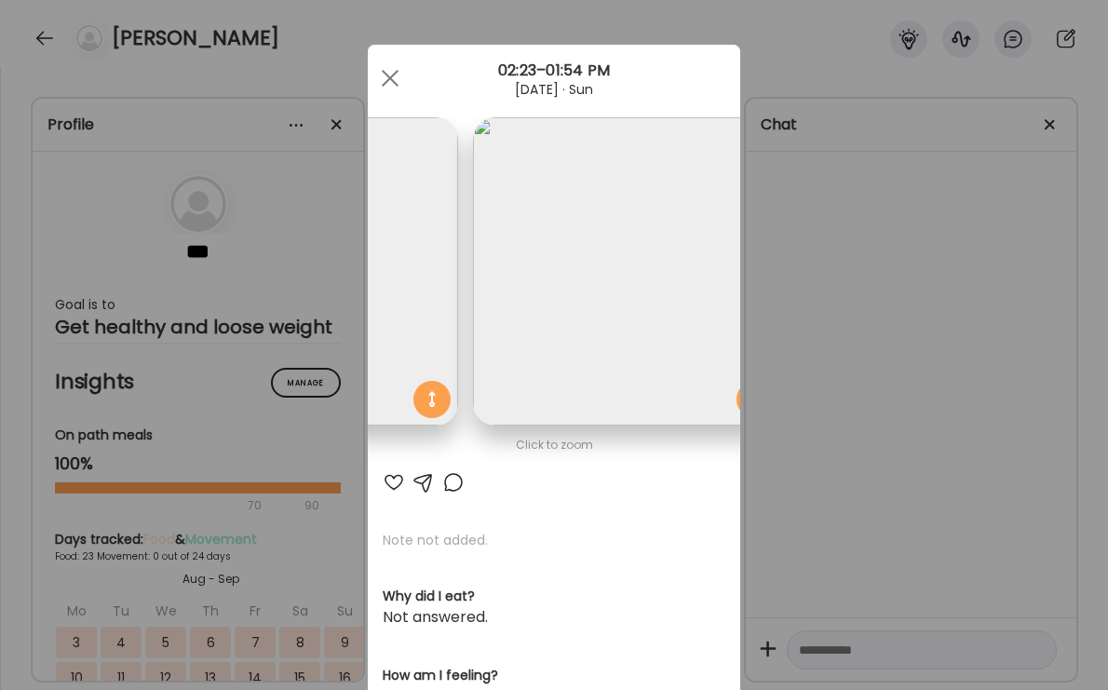
scroll to position [0, 303]
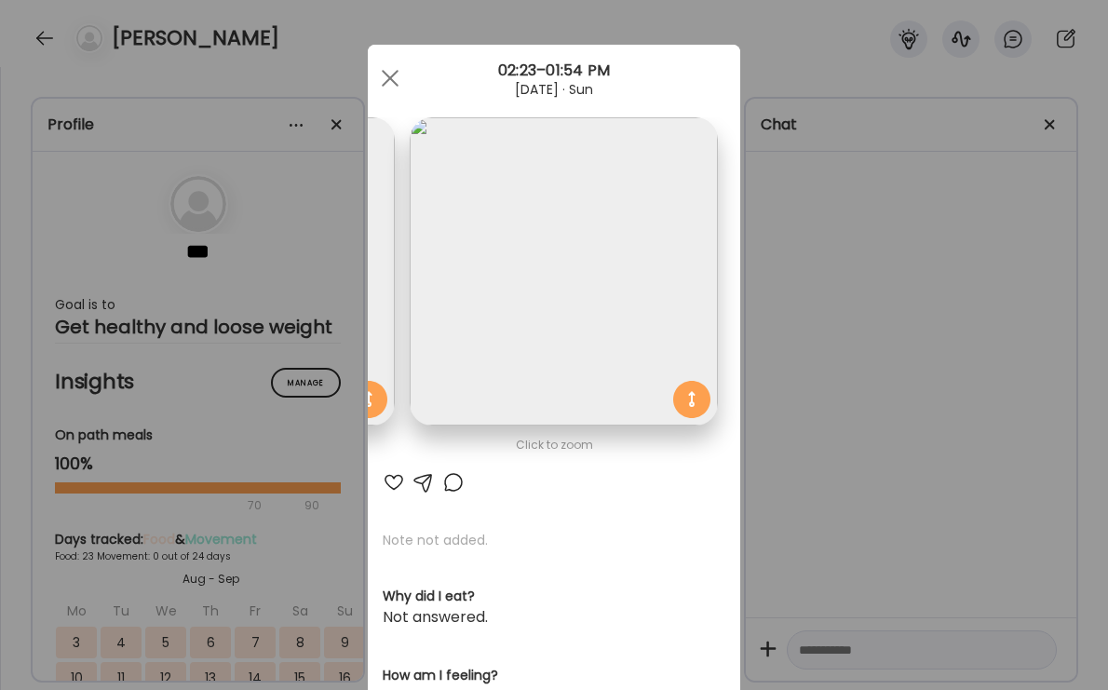
click at [834, 343] on div "Ate Coach Dashboard Wahoo! It’s official Take a moment to set up your Coach Pro…" at bounding box center [554, 345] width 1108 height 690
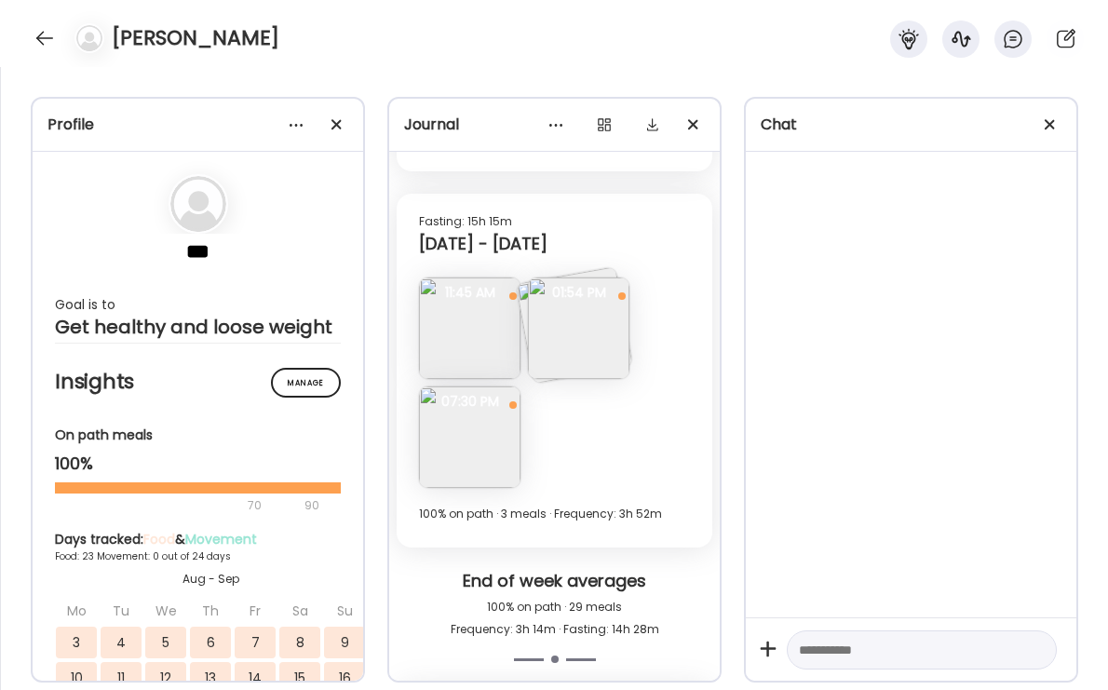
click at [542, 357] on img at bounding box center [578, 327] width 101 height 101
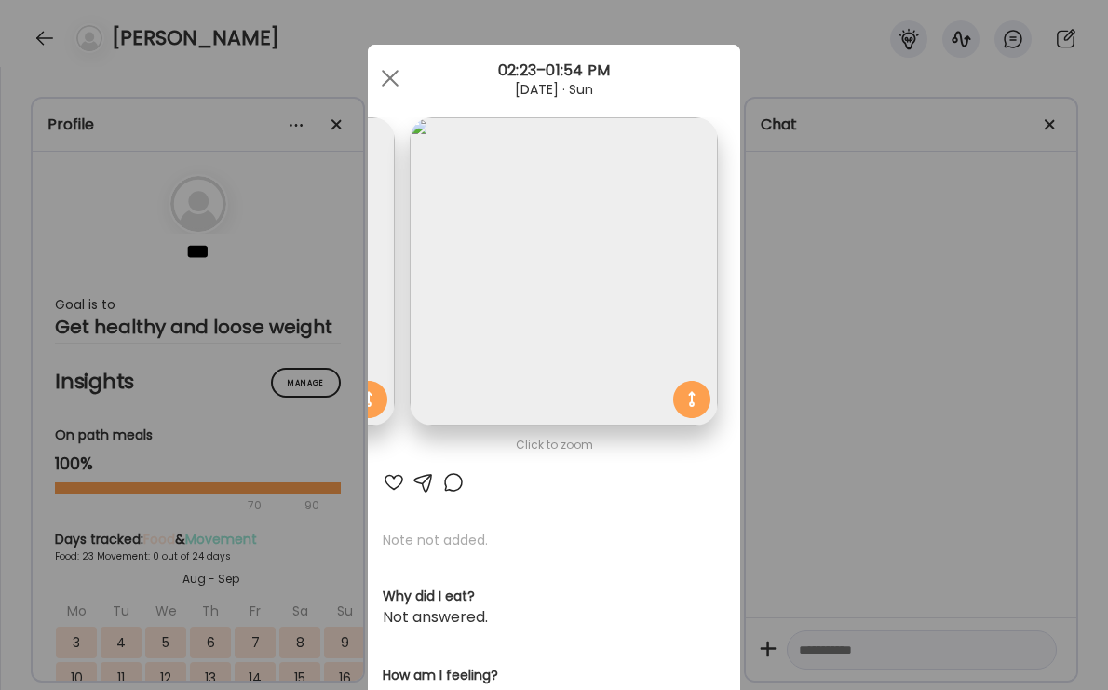
click at [821, 360] on div "Ate Coach Dashboard Wahoo! It’s official Take a moment to set up your Coach Pro…" at bounding box center [554, 345] width 1108 height 690
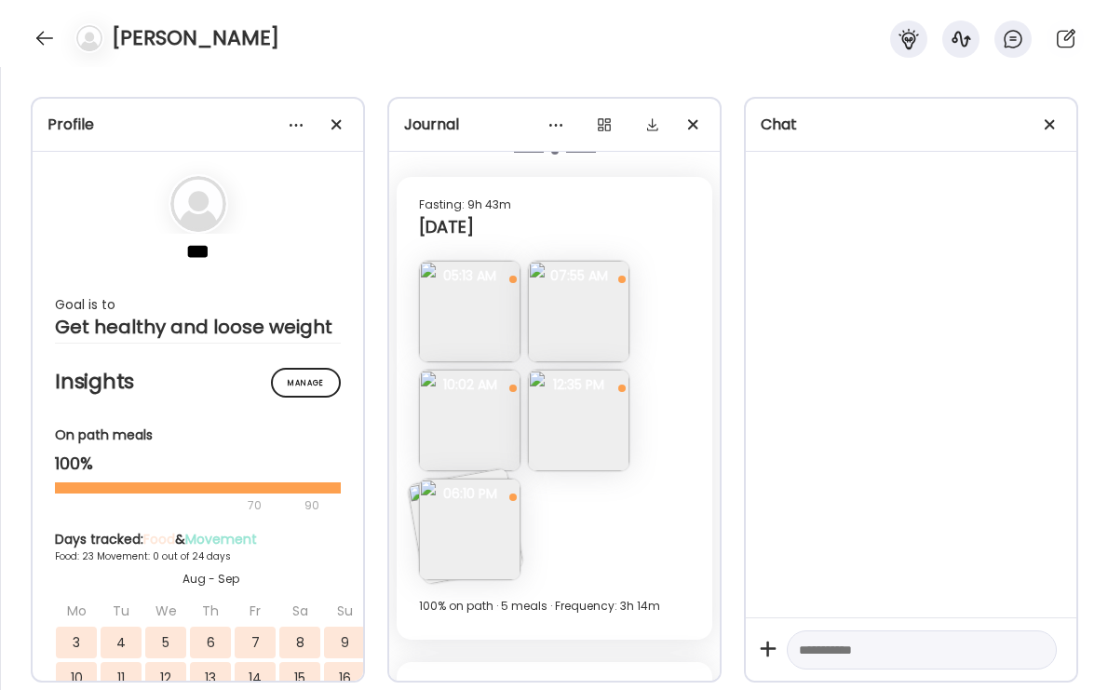
scroll to position [13678, 0]
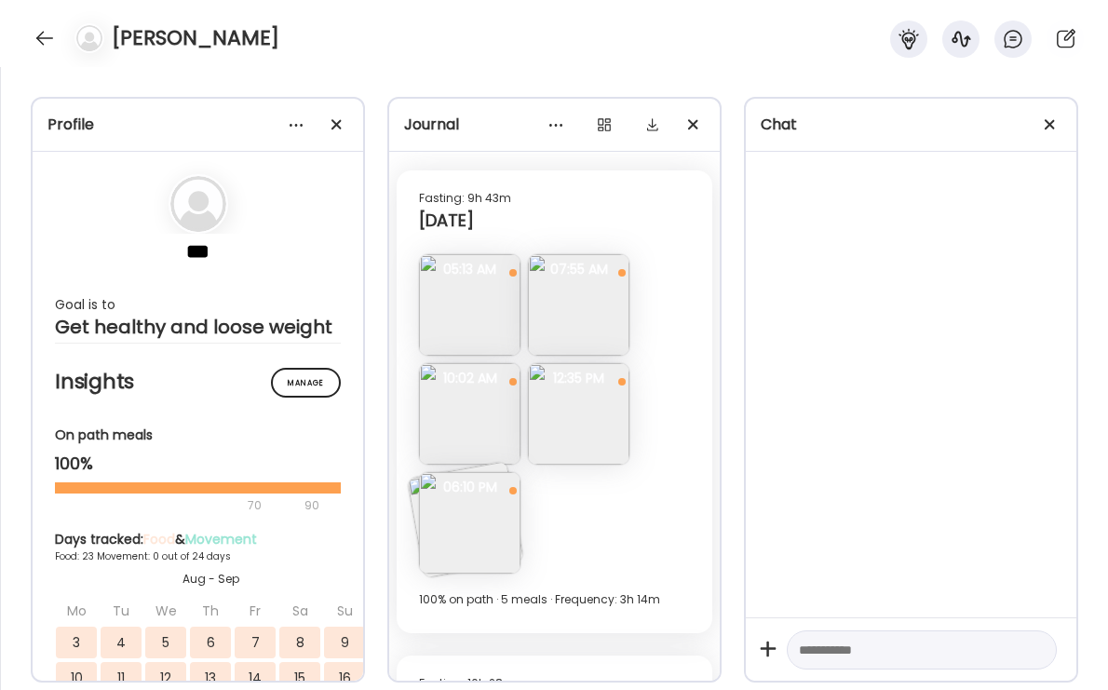
click at [428, 301] on img at bounding box center [469, 304] width 101 height 101
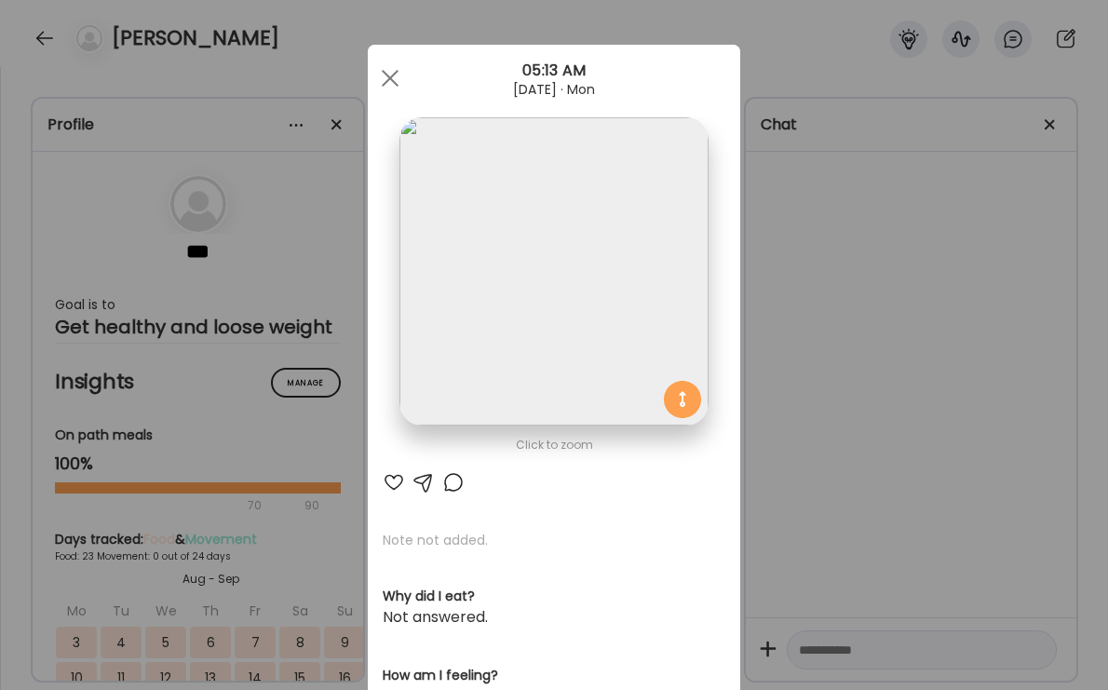
click at [823, 327] on div "Ate Coach Dashboard Wahoo! It’s official Take a moment to set up your Coach Pro…" at bounding box center [554, 345] width 1108 height 690
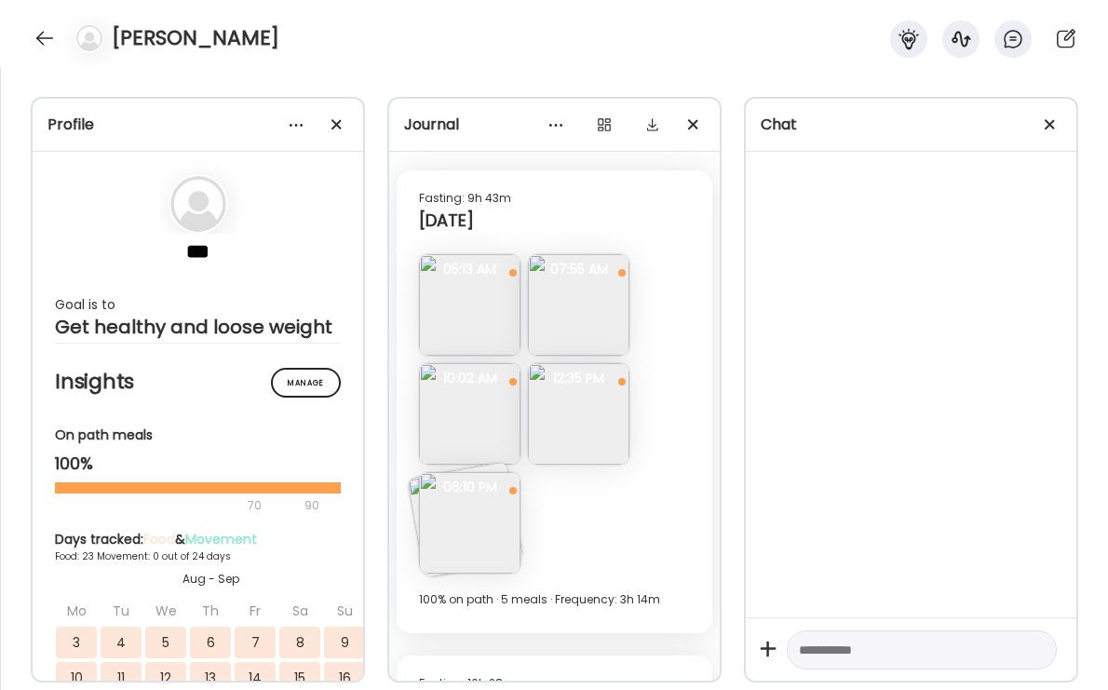
click at [565, 318] on img at bounding box center [578, 304] width 101 height 101
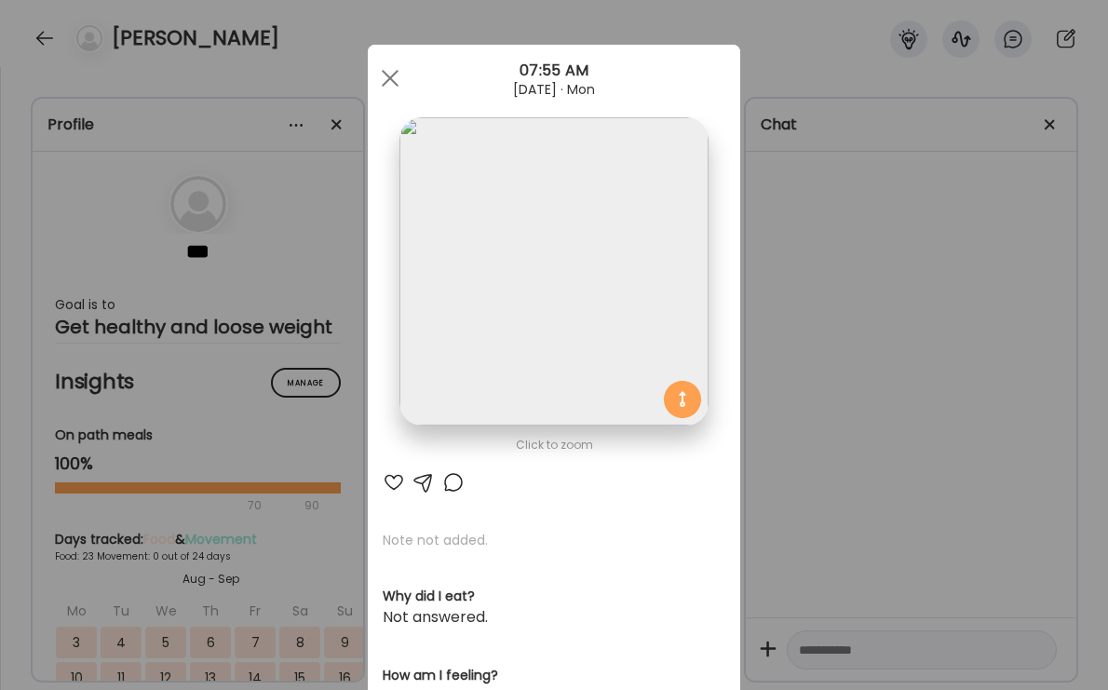
click at [843, 312] on div "Ate Coach Dashboard Wahoo! It’s official Take a moment to set up your Coach Pro…" at bounding box center [554, 345] width 1108 height 690
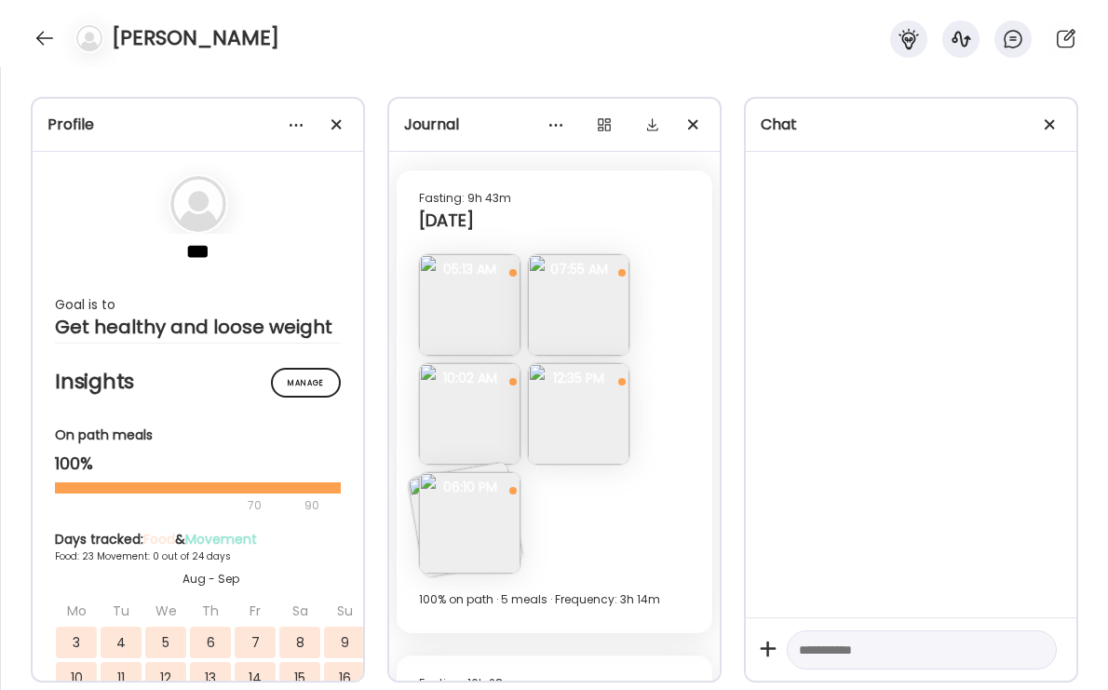
click at [482, 426] on img at bounding box center [469, 413] width 101 height 101
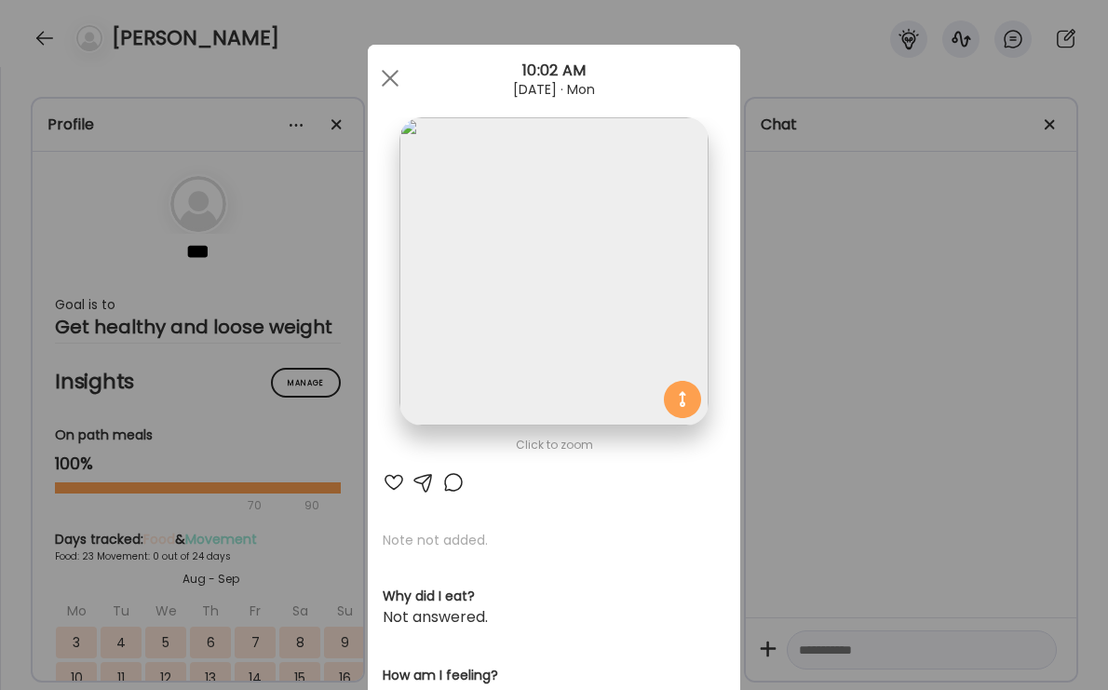
click at [764, 432] on div "Ate Coach Dashboard Wahoo! It’s official Take a moment to set up your Coach Pro…" at bounding box center [554, 345] width 1108 height 690
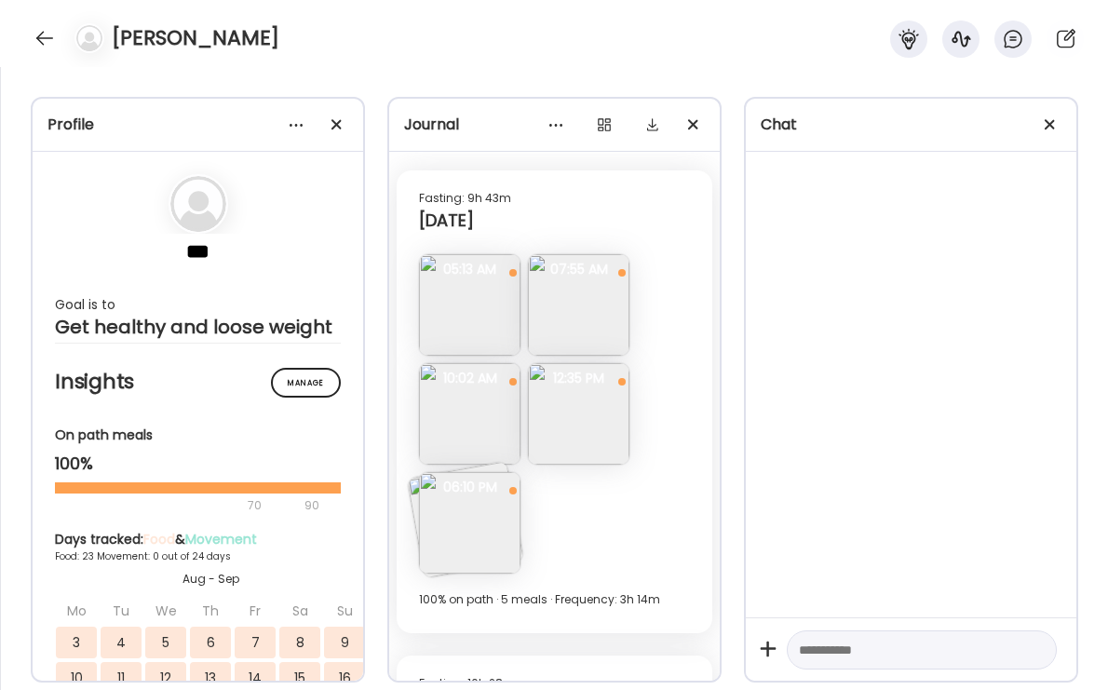
click at [483, 433] on img at bounding box center [469, 413] width 101 height 101
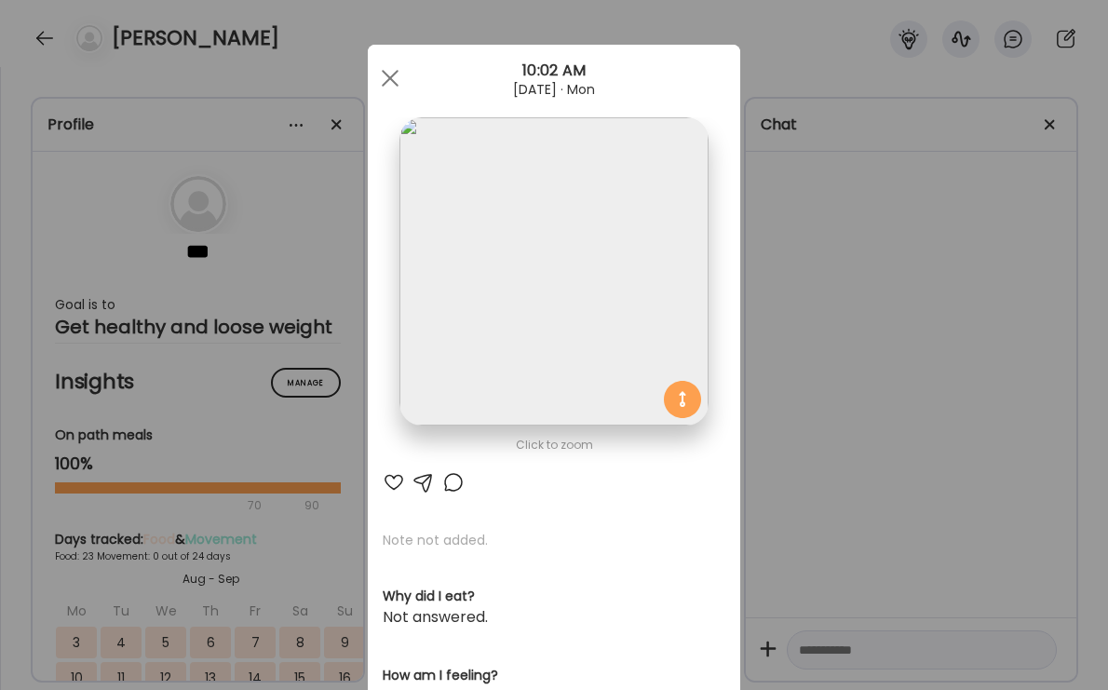
click at [599, 335] on img at bounding box center [553, 271] width 308 height 308
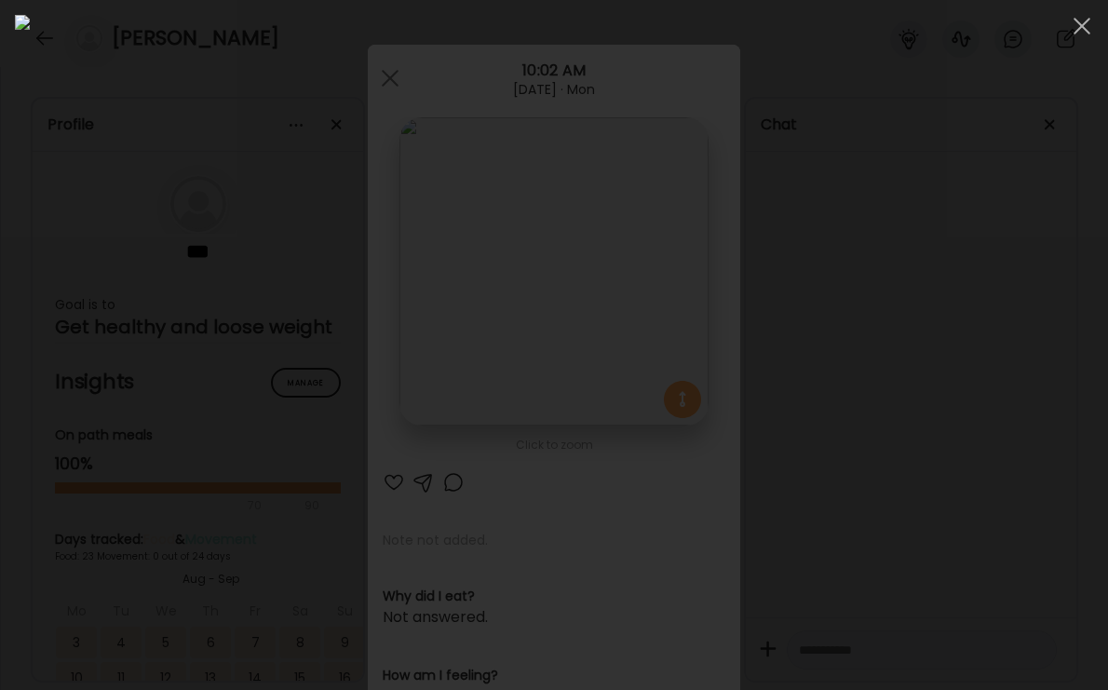
click at [989, 366] on div at bounding box center [554, 345] width 1078 height 660
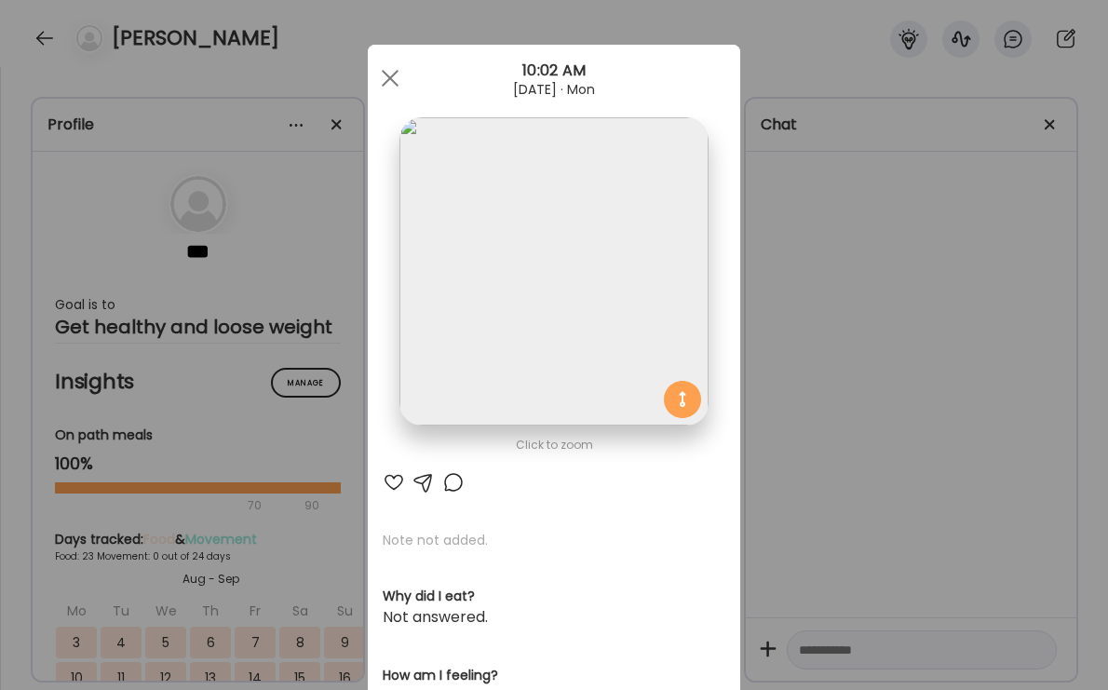
click at [989, 366] on div "Ate Coach Dashboard Wahoo! It’s official Take a moment to set up your Coach Pro…" at bounding box center [554, 345] width 1108 height 690
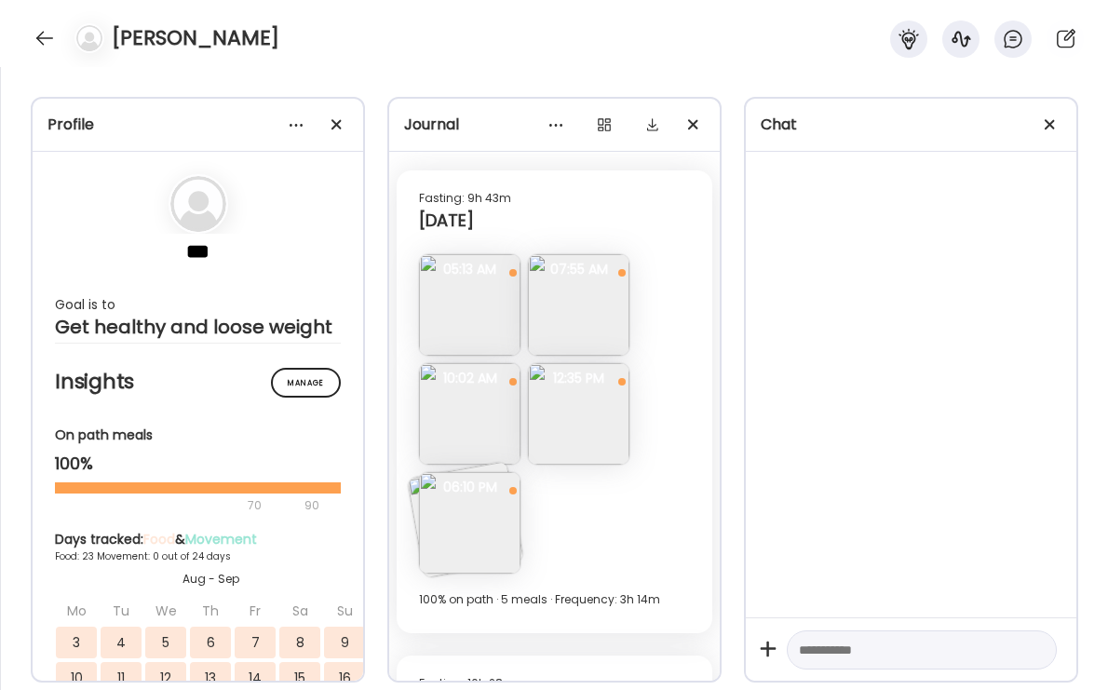
click at [632, 379] on div "Fasting: 9h 43m [DATE] Note not added Questions not answered 05:13 AM Note not …" at bounding box center [555, 401] width 316 height 463
click at [593, 423] on img at bounding box center [578, 413] width 101 height 101
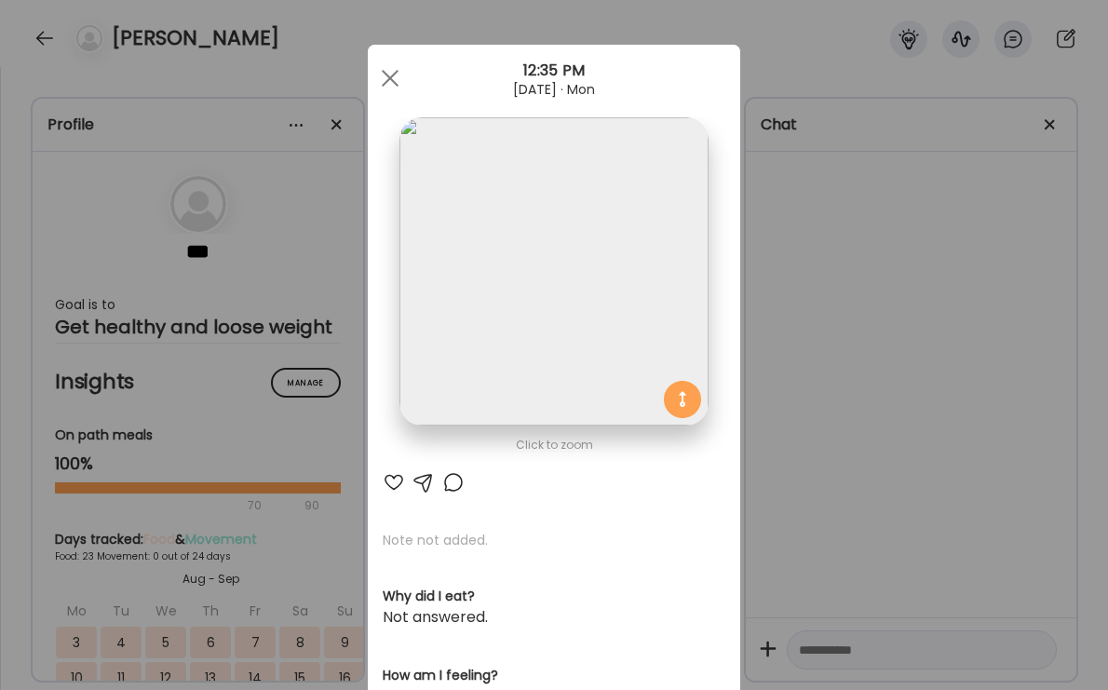
click at [770, 421] on div "Ate Coach Dashboard Wahoo! It’s official Take a moment to set up your Coach Pro…" at bounding box center [554, 345] width 1108 height 690
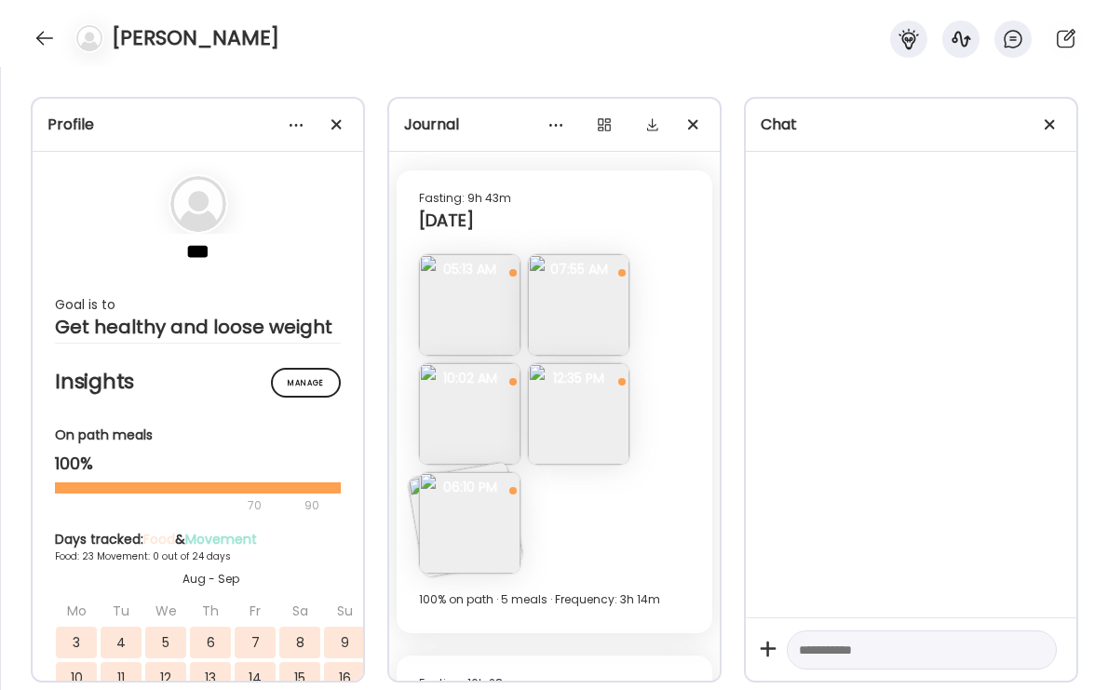
click at [513, 539] on img at bounding box center [469, 522] width 101 height 101
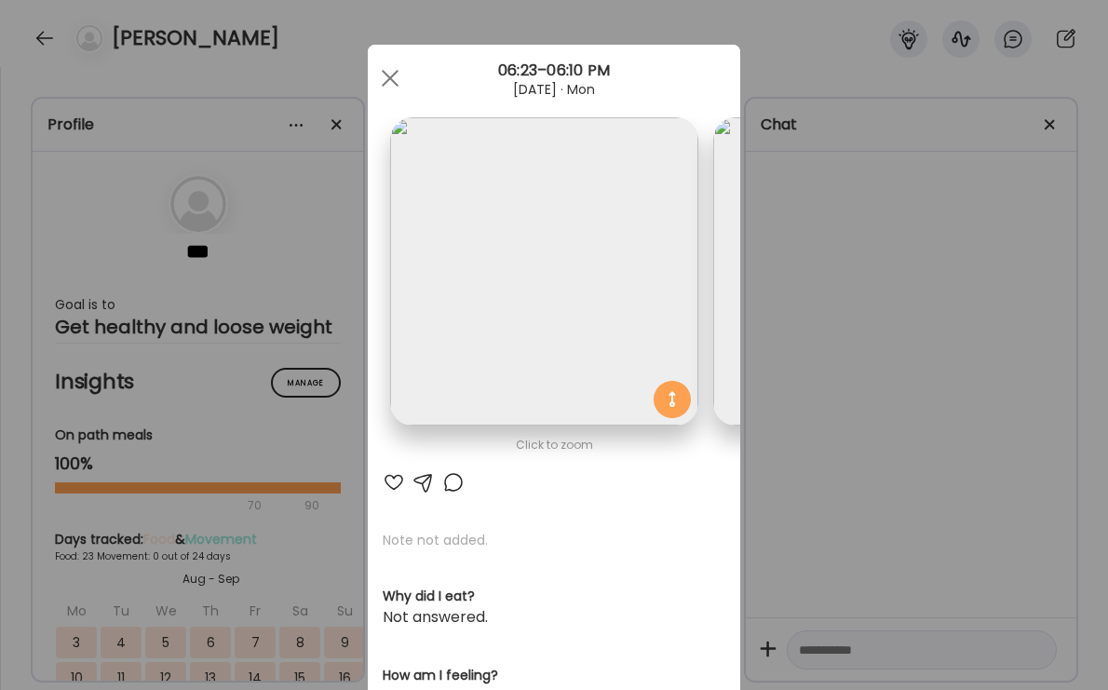
click at [837, 439] on div "Ate Coach Dashboard Wahoo! It’s official Take a moment to set up your Coach Pro…" at bounding box center [554, 345] width 1108 height 690
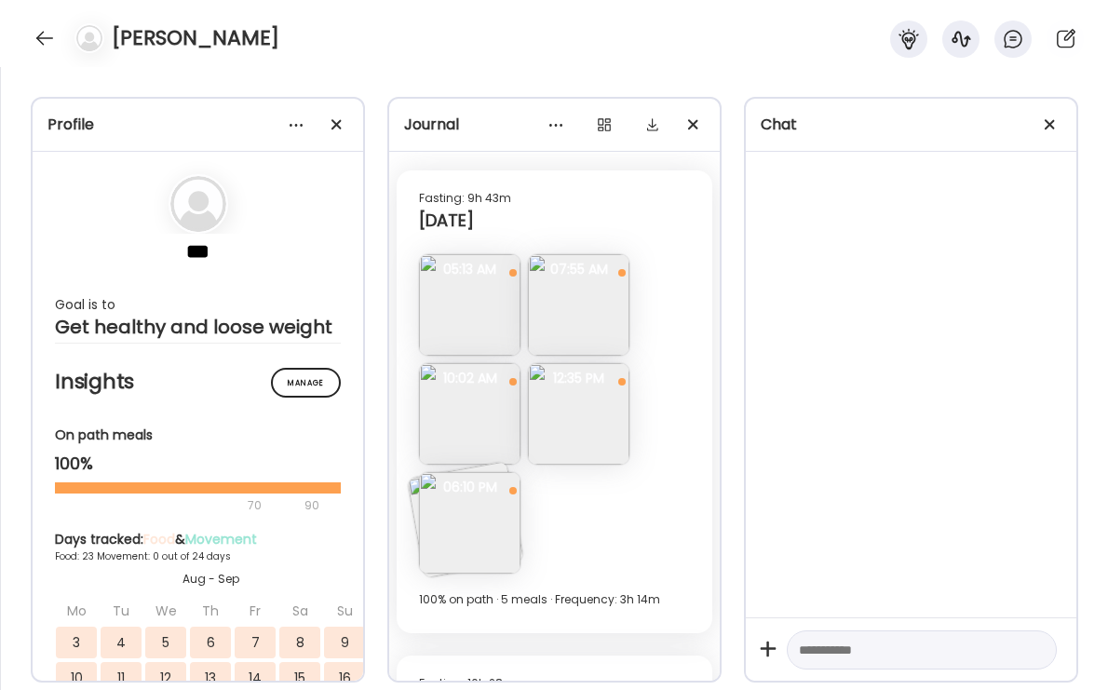
click at [448, 513] on img at bounding box center [469, 522] width 101 height 101
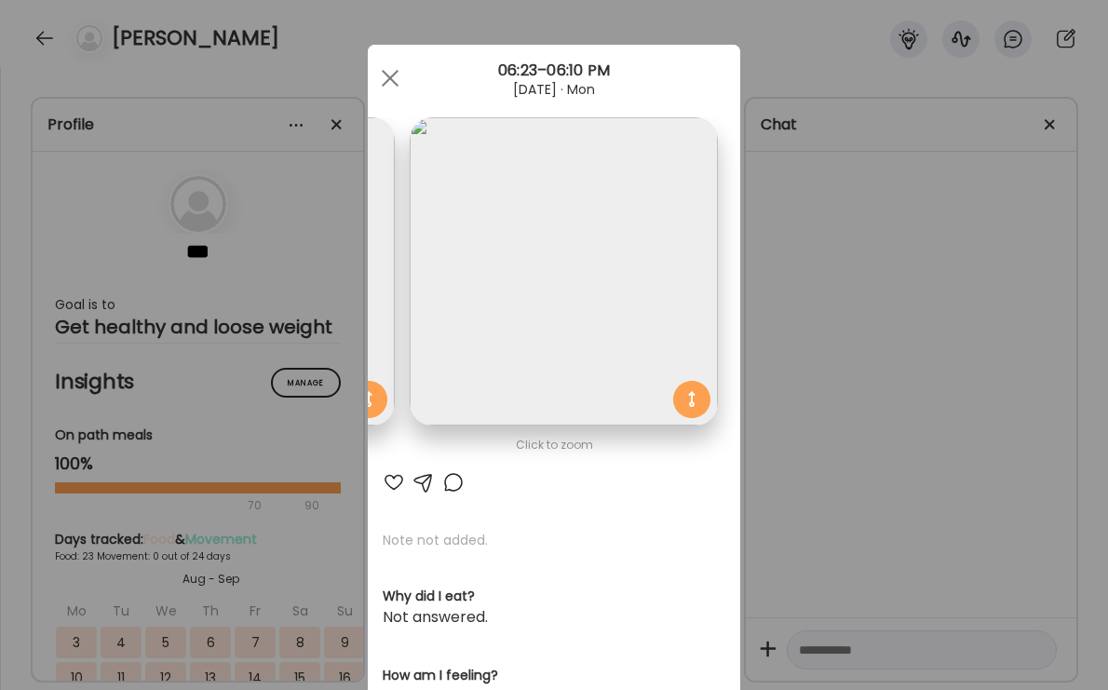
click at [586, 350] on img at bounding box center [564, 271] width 308 height 308
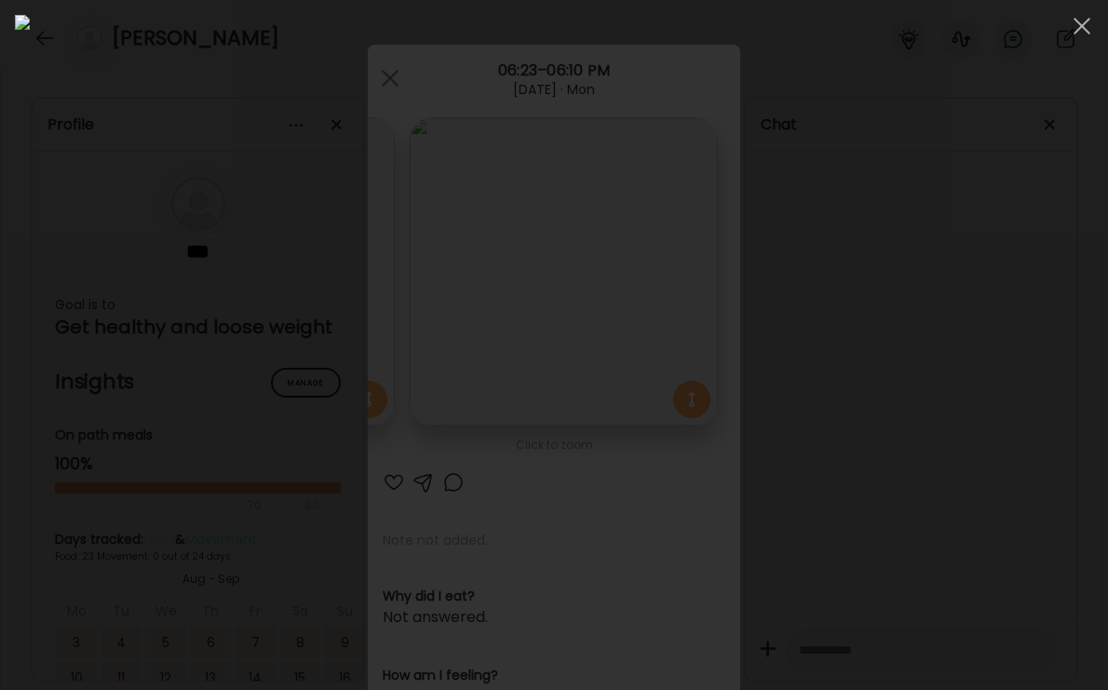
click at [971, 373] on div at bounding box center [554, 345] width 1078 height 660
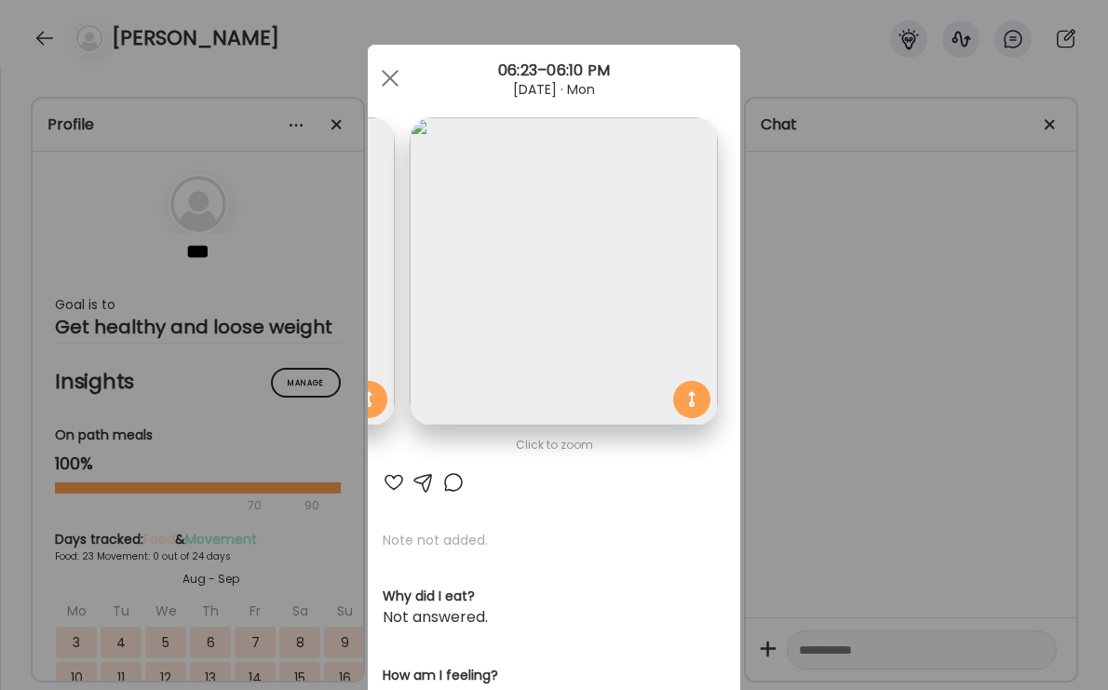
click at [971, 373] on div "Ate Coach Dashboard Wahoo! It’s official Take a moment to set up your Coach Pro…" at bounding box center [554, 345] width 1108 height 690
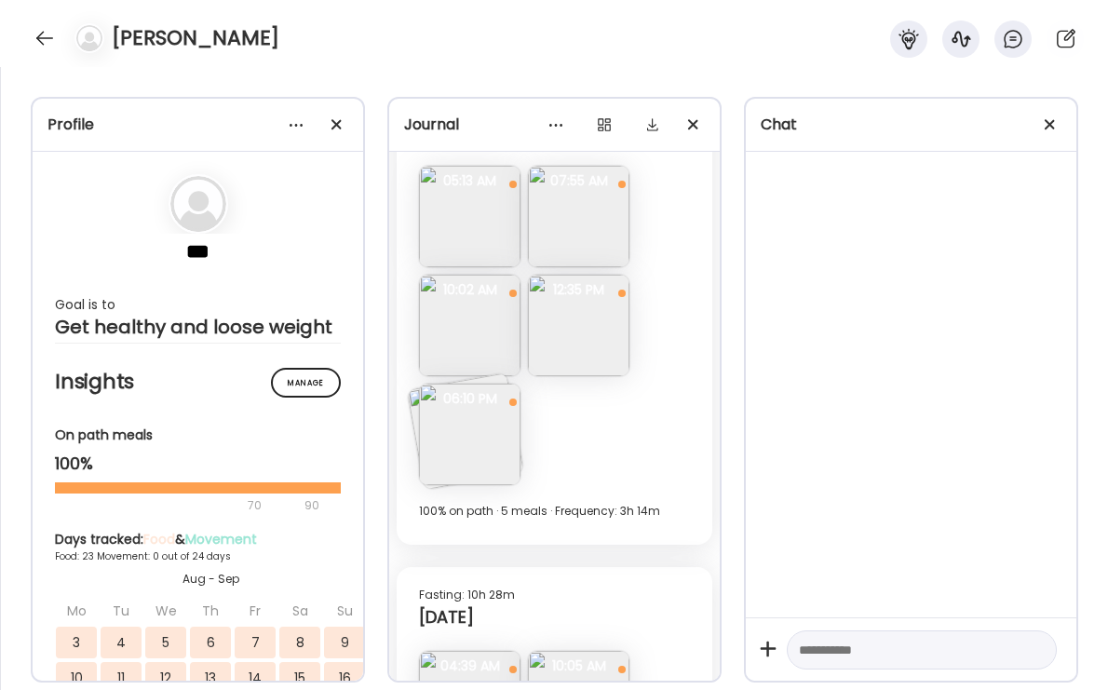
scroll to position [13905, 0]
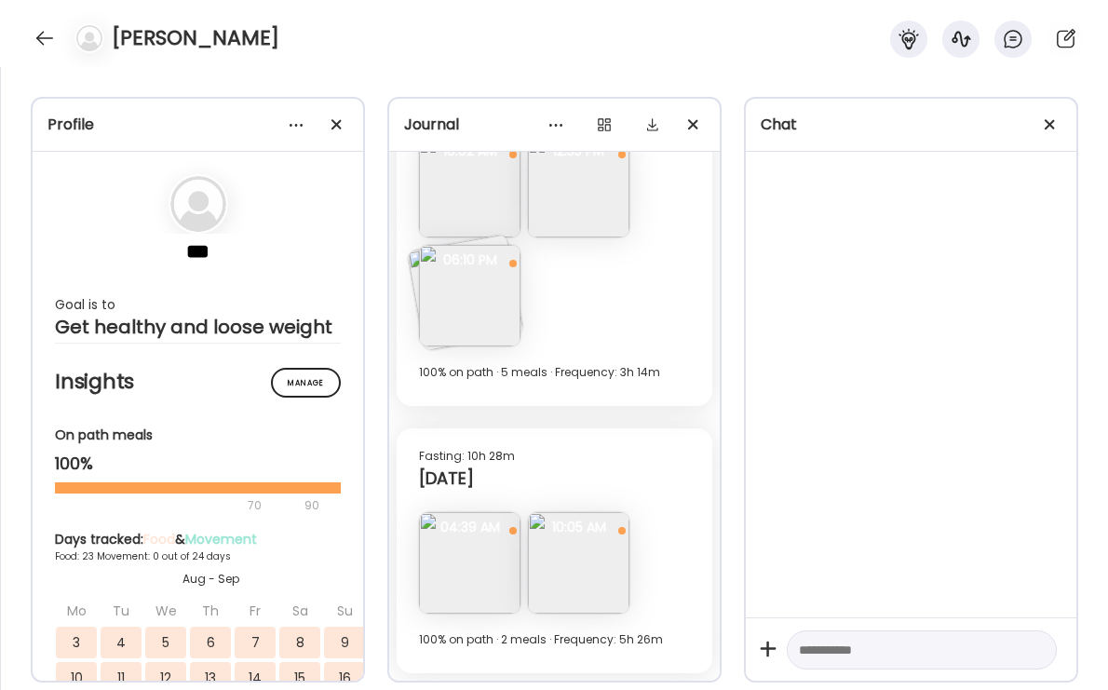
click at [578, 579] on img at bounding box center [578, 562] width 101 height 101
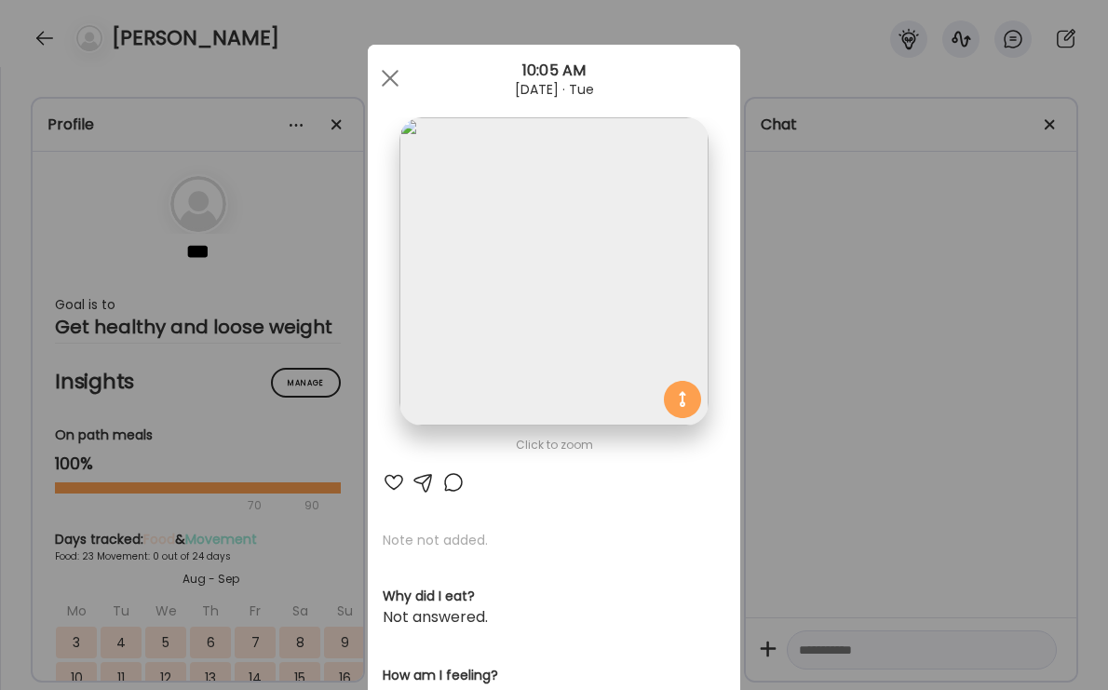
click at [555, 297] on img at bounding box center [553, 271] width 308 height 308
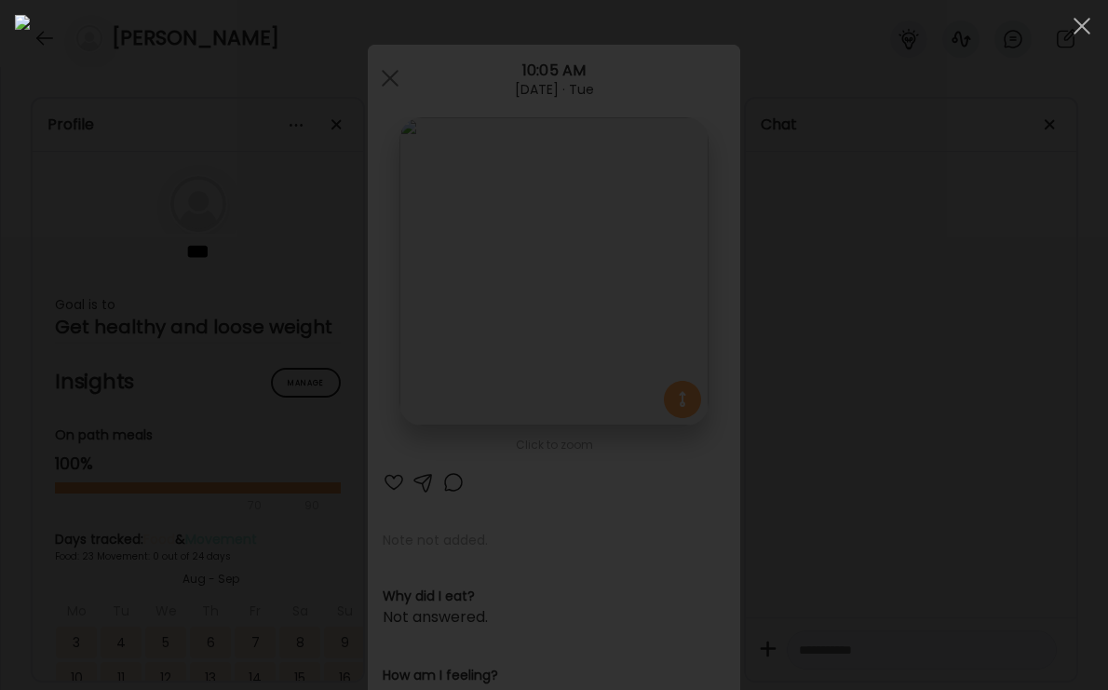
click at [935, 450] on div at bounding box center [554, 345] width 1078 height 660
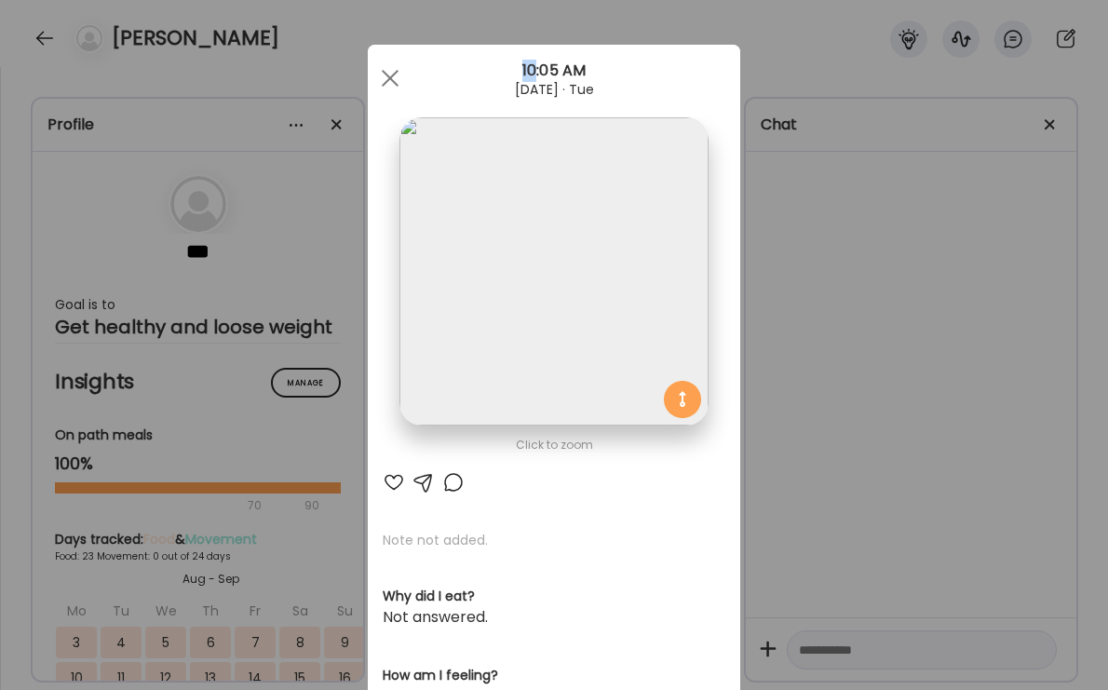
click at [935, 450] on div "Ate Coach Dashboard Wahoo! It’s official Take a moment to set up your Coach Pro…" at bounding box center [554, 345] width 1108 height 690
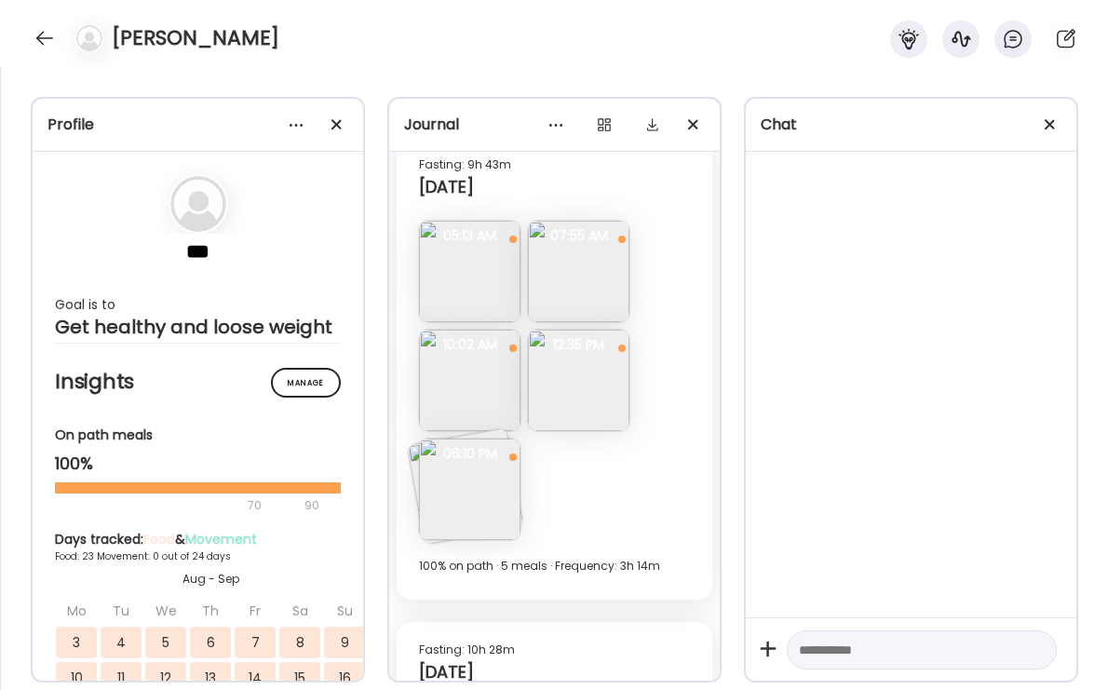
scroll to position [13725, 0]
